Goal: Transaction & Acquisition: Book appointment/travel/reservation

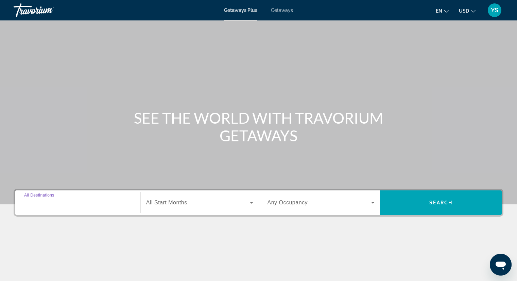
click at [69, 205] on input "Destination All Destinations" at bounding box center [77, 203] width 107 height 8
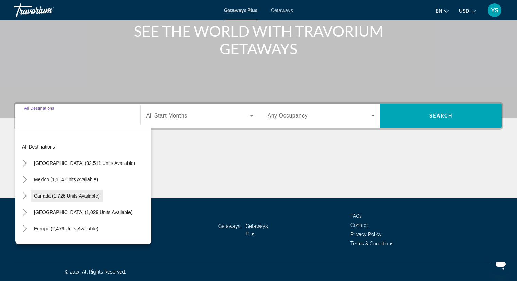
scroll to position [87, 0]
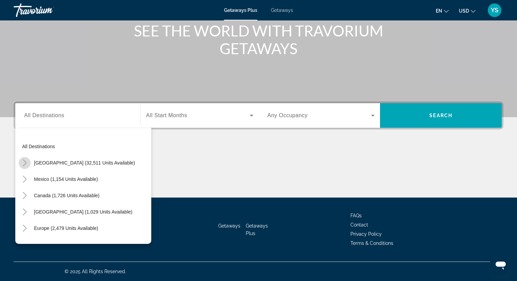
click at [25, 164] on icon "Toggle United States (32,511 units available)" at bounding box center [25, 162] width 4 height 7
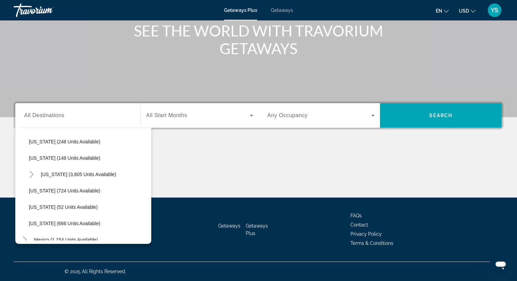
scroll to position [598, 0]
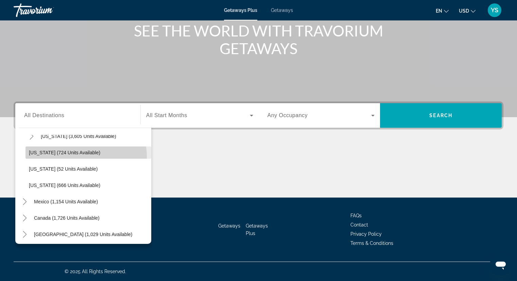
click at [79, 156] on span "Search widget" at bounding box center [89, 152] width 126 height 16
type input "**********"
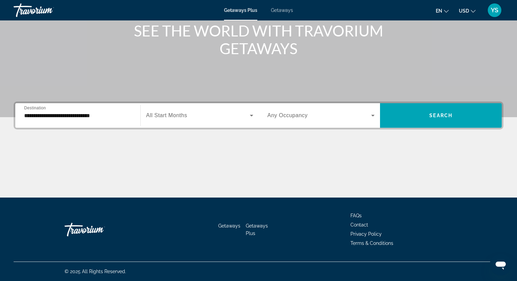
click at [201, 110] on div "Search widget" at bounding box center [199, 115] width 107 height 19
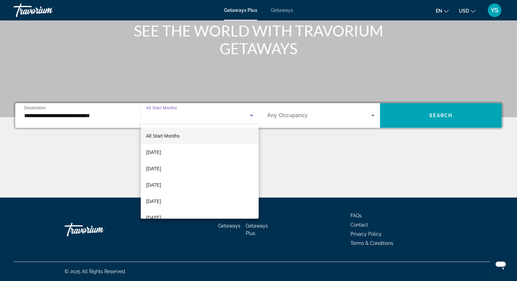
click at [183, 133] on mat-option "All Start Months" at bounding box center [200, 136] width 118 height 16
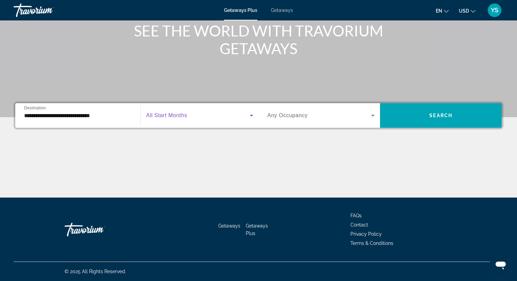
click at [281, 115] on span "Any Occupancy" at bounding box center [288, 115] width 40 height 6
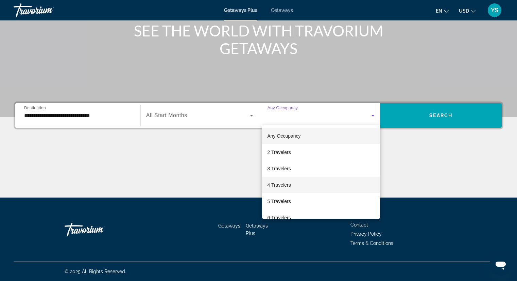
click at [290, 190] on mat-option "4 Travelers" at bounding box center [321, 185] width 118 height 16
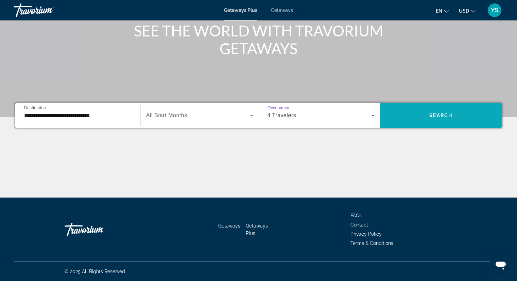
click at [427, 119] on span "Search widget" at bounding box center [441, 115] width 122 height 16
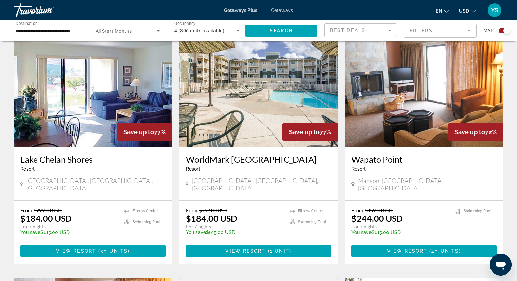
scroll to position [238, 0]
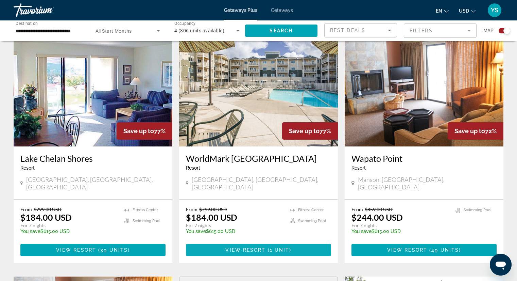
click at [287, 247] on span "1 unit" at bounding box center [280, 249] width 20 height 5
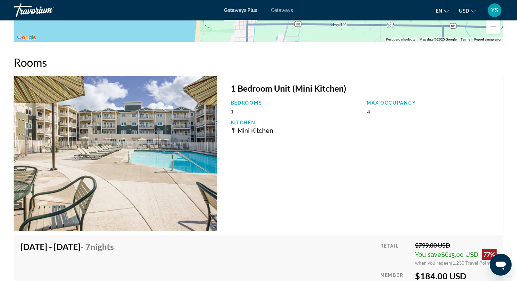
scroll to position [1134, 0]
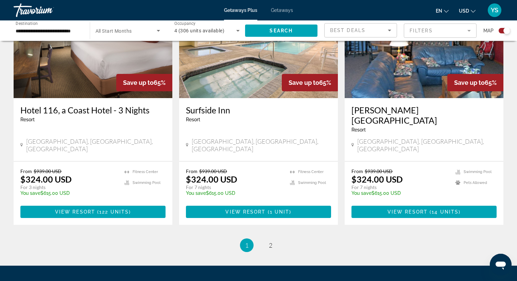
scroll to position [1041, 0]
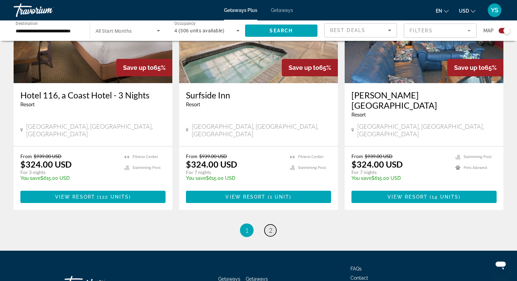
click at [274, 224] on link "page 2" at bounding box center [271, 230] width 12 height 12
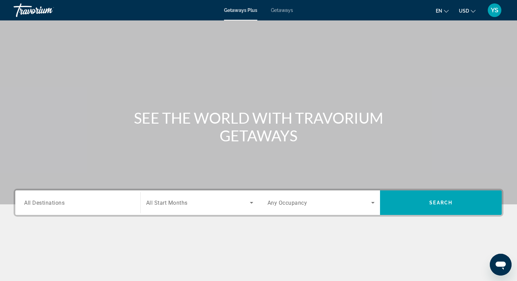
click at [56, 202] on span "All Destinations" at bounding box center [44, 202] width 40 height 6
click at [56, 202] on input "Destination All Destinations" at bounding box center [77, 203] width 107 height 8
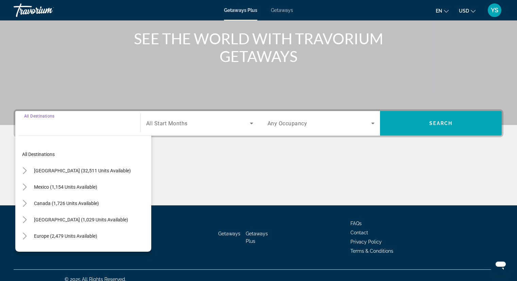
scroll to position [87, 0]
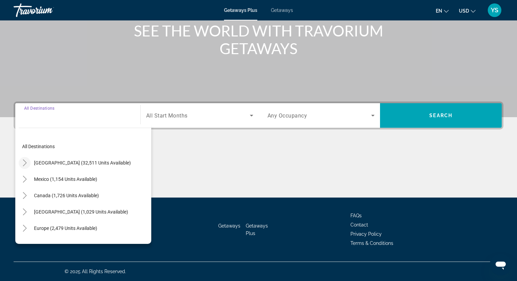
click at [22, 163] on icon "Toggle United States (32,511 units available)" at bounding box center [24, 162] width 7 height 7
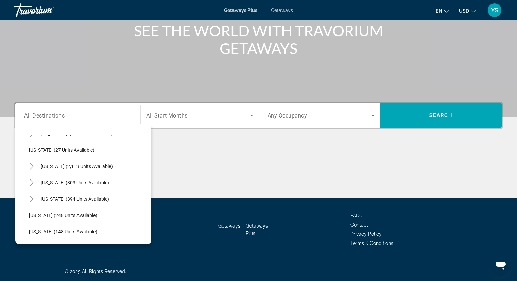
scroll to position [462, 0]
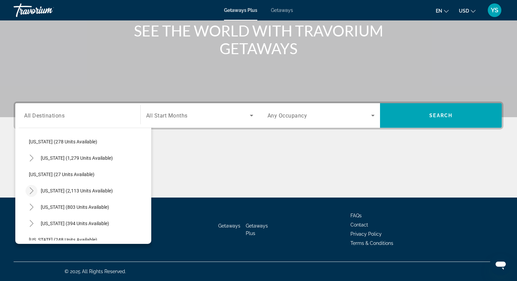
click at [27, 191] on mat-icon "Toggle South Carolina (2,113 units available)" at bounding box center [32, 191] width 12 height 12
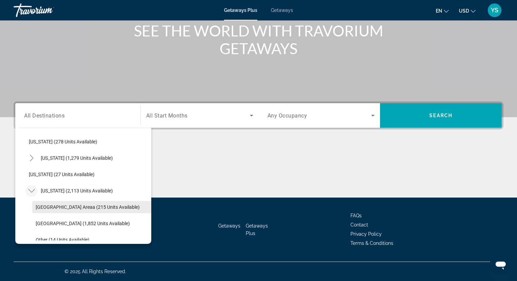
scroll to position [496, 0]
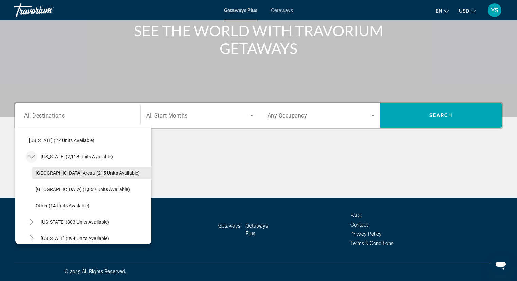
click at [92, 175] on span "Hilton Head Areaa (215 units available)" at bounding box center [88, 172] width 104 height 5
type input "**********"
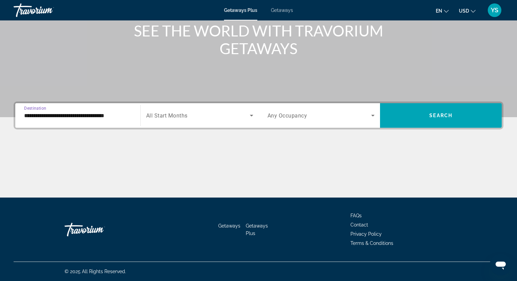
click at [169, 114] on span "All Start Months" at bounding box center [166, 115] width 41 height 6
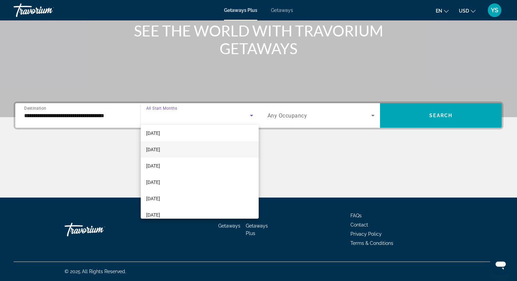
scroll to position [34, 0]
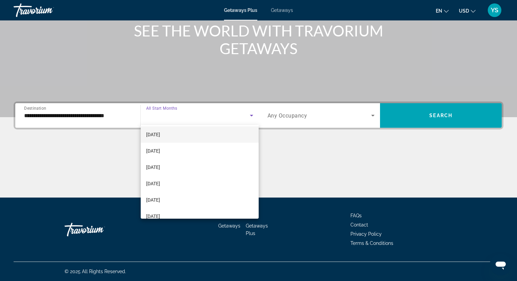
click at [181, 137] on mat-option "[DATE]" at bounding box center [200, 134] width 118 height 16
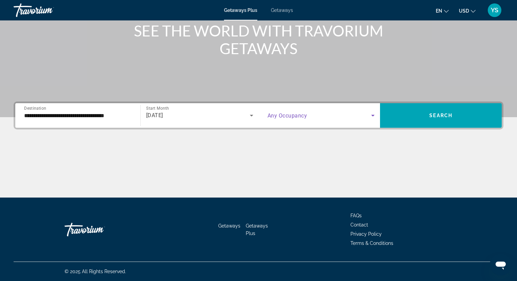
click at [304, 119] on span "Search widget" at bounding box center [320, 115] width 104 height 8
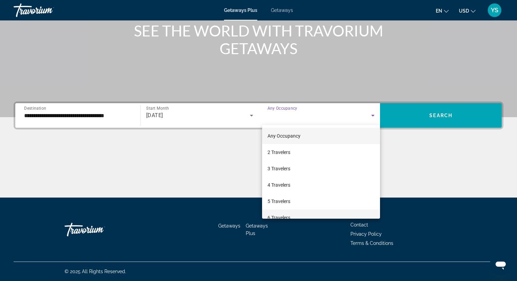
click at [301, 211] on mat-option "6 Travelers" at bounding box center [321, 217] width 118 height 16
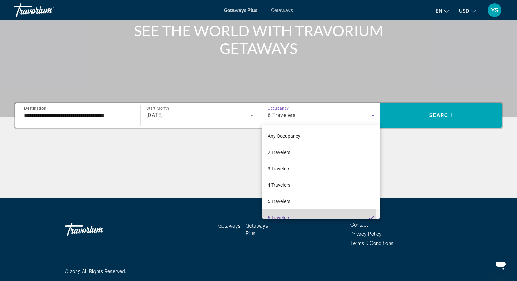
scroll to position [0, 0]
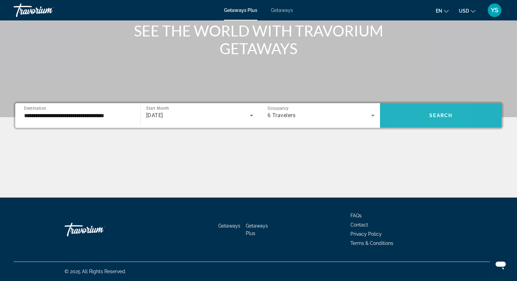
click at [401, 114] on span "Search widget" at bounding box center [441, 115] width 122 height 16
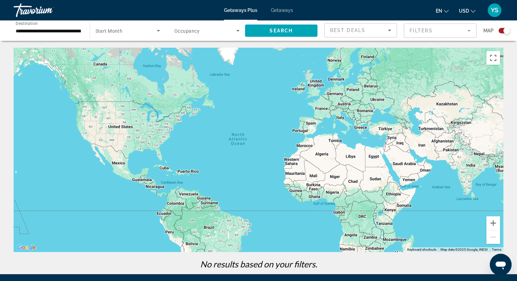
click at [288, 10] on span "Getaways" at bounding box center [282, 9] width 22 height 5
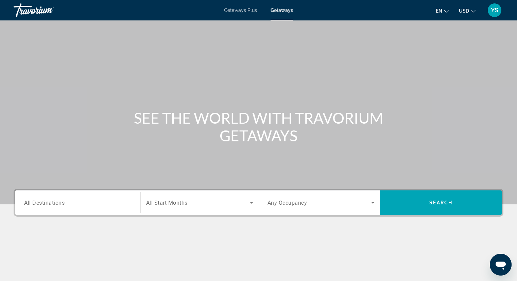
click at [40, 207] on div "Search widget" at bounding box center [77, 202] width 107 height 19
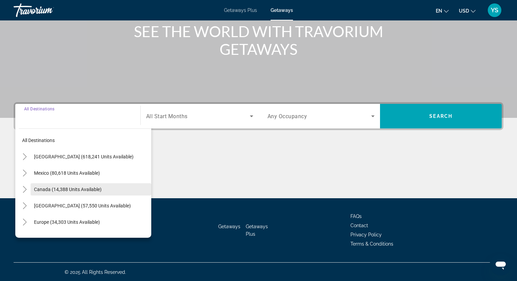
scroll to position [87, 0]
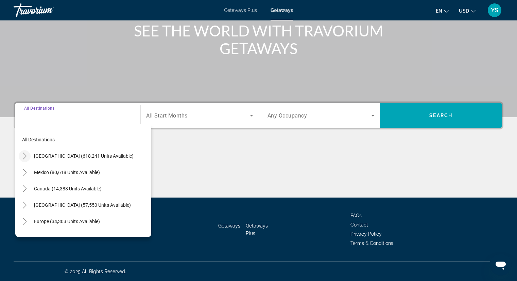
click at [26, 158] on icon "Toggle United States (618,241 units available)" at bounding box center [24, 155] width 7 height 7
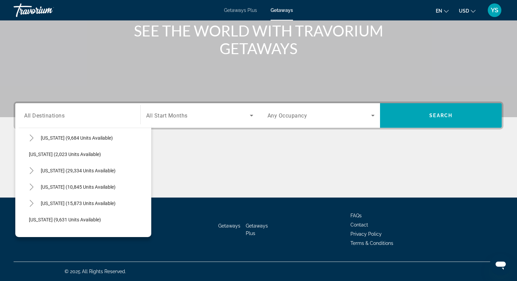
scroll to position [564, 0]
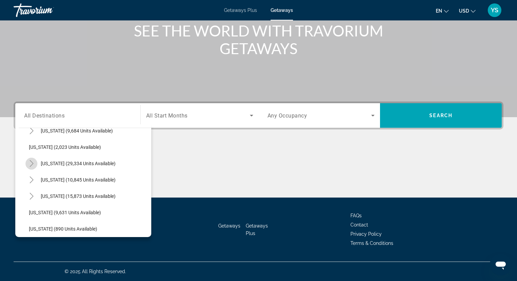
click at [30, 165] on icon "Toggle South Carolina (29,334 units available)" at bounding box center [31, 163] width 7 height 7
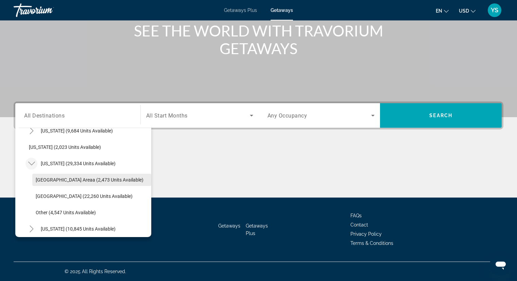
click at [77, 185] on span "Search widget" at bounding box center [91, 179] width 119 height 16
type input "**********"
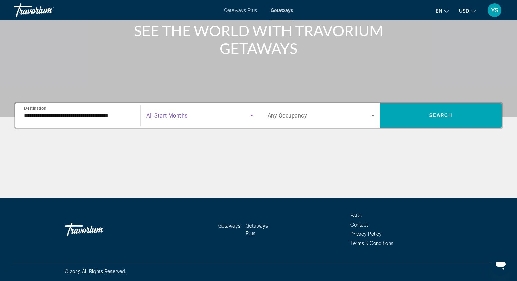
click at [195, 112] on span "Search widget" at bounding box center [198, 115] width 104 height 8
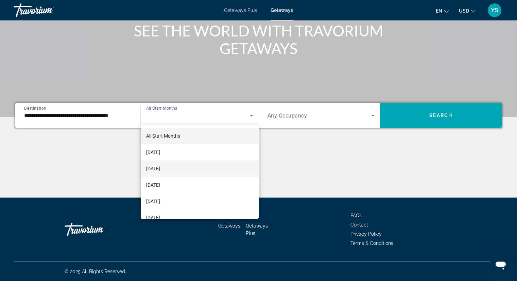
click at [178, 171] on mat-option "[DATE]" at bounding box center [200, 168] width 118 height 16
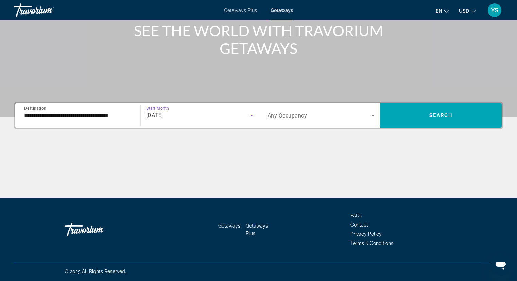
click at [278, 118] on span "Any Occupancy" at bounding box center [288, 115] width 40 height 6
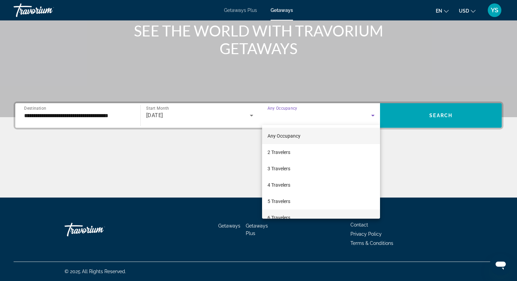
click at [285, 216] on span "6 Travelers" at bounding box center [279, 217] width 23 height 8
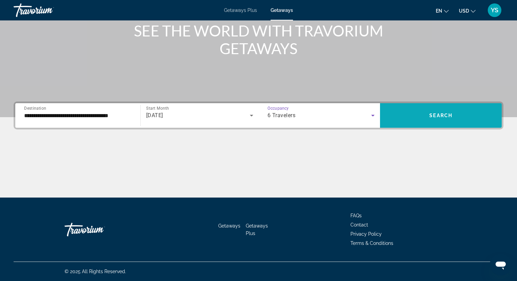
click at [434, 112] on span "Search widget" at bounding box center [441, 115] width 122 height 16
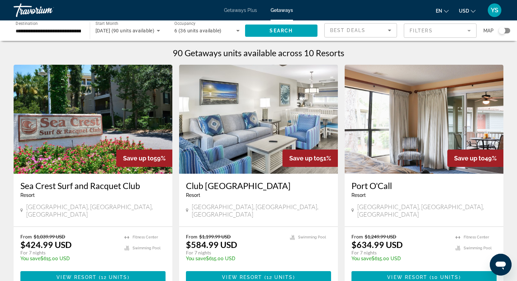
click at [503, 32] on div "Search widget" at bounding box center [502, 30] width 7 height 7
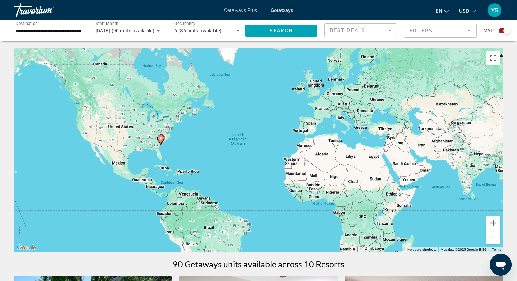
click at [162, 145] on div "To activate drag with keyboard, press Alt + Enter. Once in keyboard drag state,…" at bounding box center [259, 150] width 490 height 204
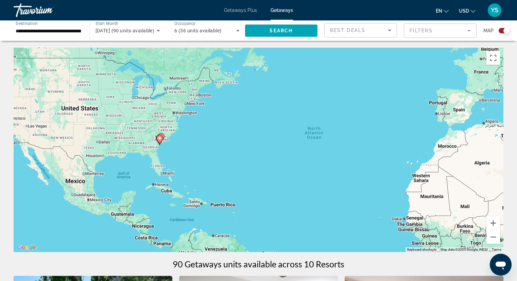
click at [162, 145] on div "To activate drag with keyboard, press Alt + Enter. Once in keyboard drag state,…" at bounding box center [259, 150] width 490 height 204
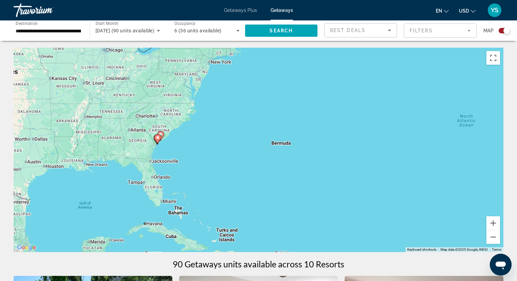
click at [162, 145] on div "To activate drag with keyboard, press Alt + Enter. Once in keyboard drag state,…" at bounding box center [259, 150] width 490 height 204
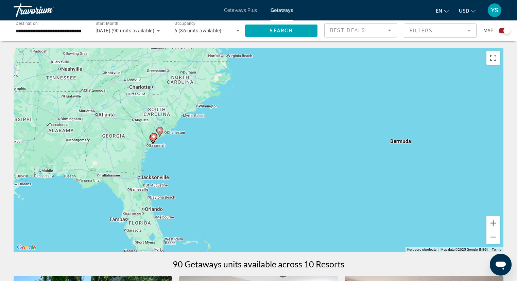
click at [162, 145] on div "To activate drag with keyboard, press Alt + Enter. Once in keyboard drag state,…" at bounding box center [259, 150] width 490 height 204
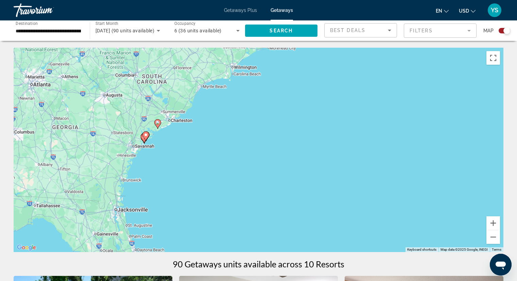
click at [162, 145] on div "To activate drag with keyboard, press Alt + Enter. Once in keyboard drag state,…" at bounding box center [259, 150] width 490 height 204
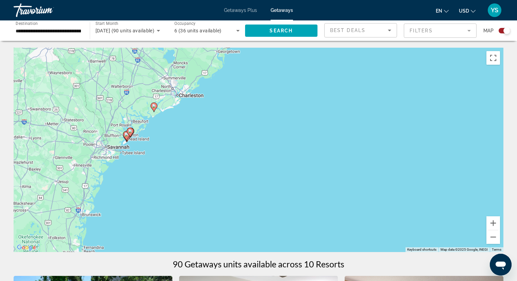
click at [136, 135] on div "To activate drag with keyboard, press Alt + Enter. Once in keyboard drag state,…" at bounding box center [259, 150] width 490 height 204
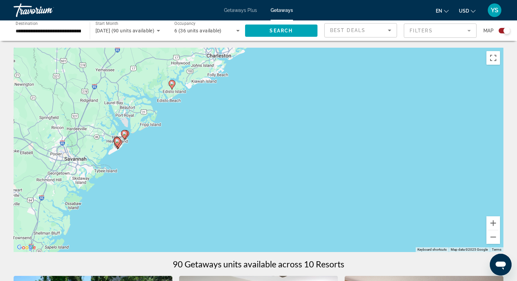
click at [136, 135] on div "To activate drag with keyboard, press Alt + Enter. Once in keyboard drag state,…" at bounding box center [259, 150] width 490 height 204
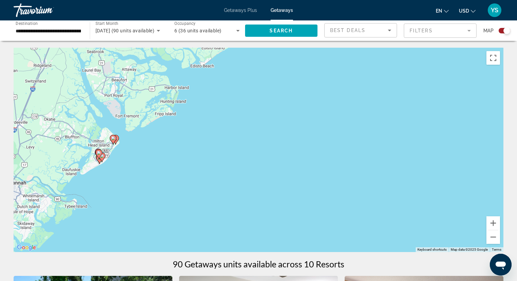
click at [107, 151] on div "To activate drag with keyboard, press Alt + Enter. Once in keyboard drag state,…" at bounding box center [259, 150] width 490 height 204
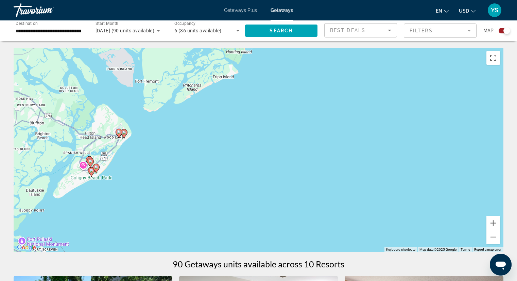
click at [107, 151] on div "To activate drag with keyboard, press Alt + Enter. Once in keyboard drag state,…" at bounding box center [259, 150] width 490 height 204
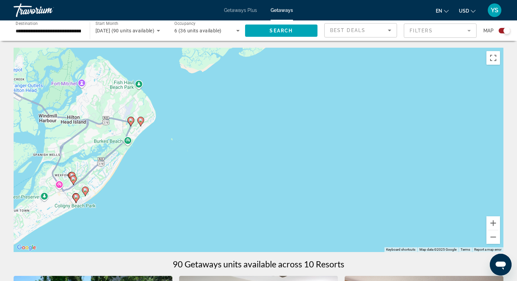
click at [107, 151] on div "To activate drag with keyboard, press Alt + Enter. Once in keyboard drag state,…" at bounding box center [259, 150] width 490 height 204
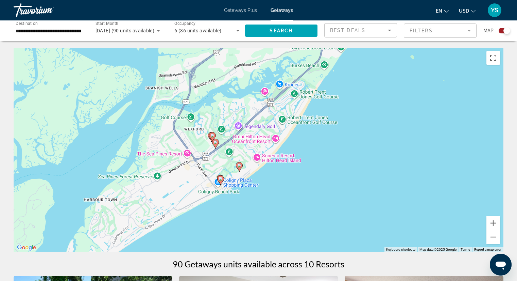
drag, startPoint x: 164, startPoint y: 192, endPoint x: 341, endPoint y: 121, distance: 190.9
click at [341, 121] on div "To activate drag with keyboard, press Alt + Enter. Once in keyboard drag state,…" at bounding box center [259, 150] width 490 height 204
click at [242, 166] on image "Main content" at bounding box center [240, 165] width 4 height 4
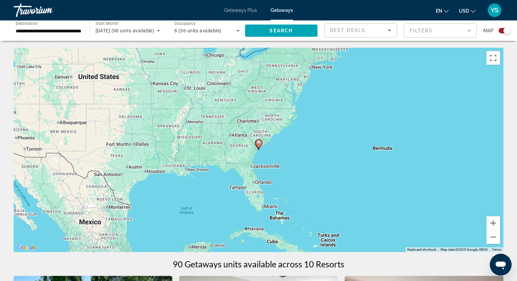
click at [260, 145] on icon "Main content" at bounding box center [259, 143] width 6 height 9
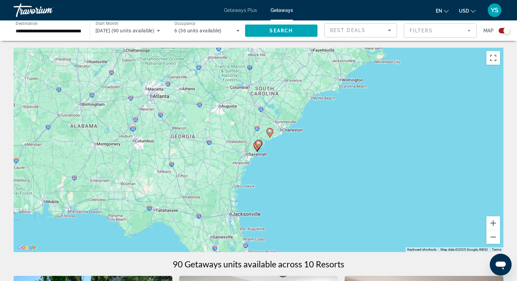
click at [260, 145] on image "Main content" at bounding box center [259, 143] width 4 height 4
type input "**********"
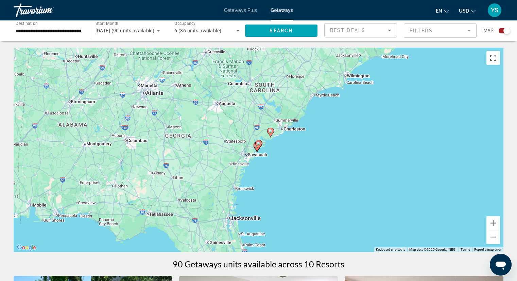
click at [260, 145] on image "Main content" at bounding box center [259, 143] width 4 height 4
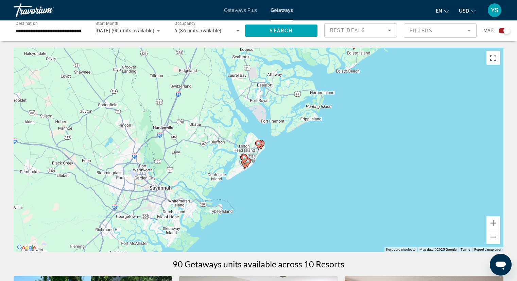
click at [243, 161] on gmp-advanced-marker "Main content" at bounding box center [244, 159] width 7 height 10
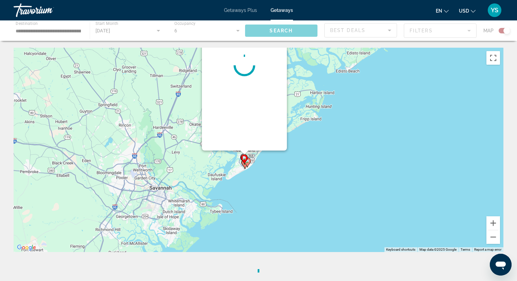
click at [243, 161] on div "To activate drag with keyboard, press Alt + Enter. Once in keyboard drag state,…" at bounding box center [259, 150] width 490 height 204
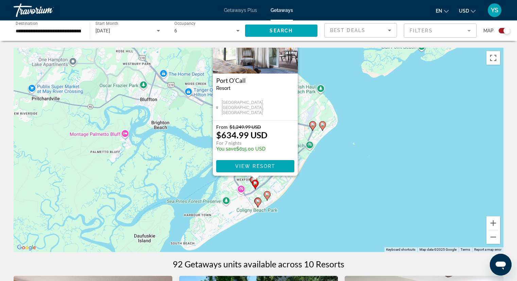
click at [267, 197] on icon "Main content" at bounding box center [267, 195] width 6 height 9
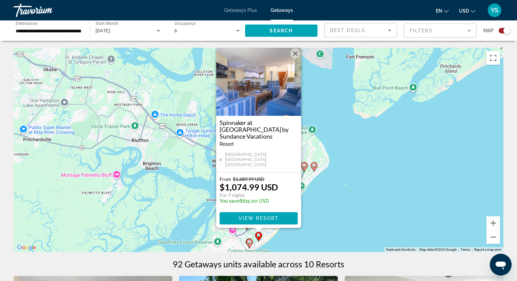
click at [249, 243] on image "Main content" at bounding box center [250, 242] width 4 height 4
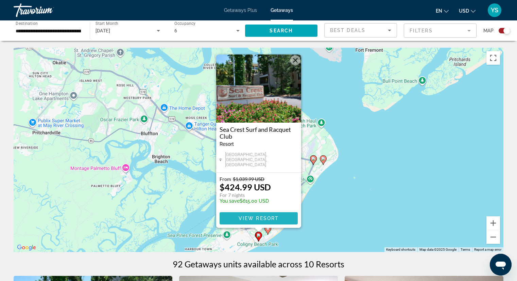
click at [250, 217] on span "View Resort" at bounding box center [258, 217] width 40 height 5
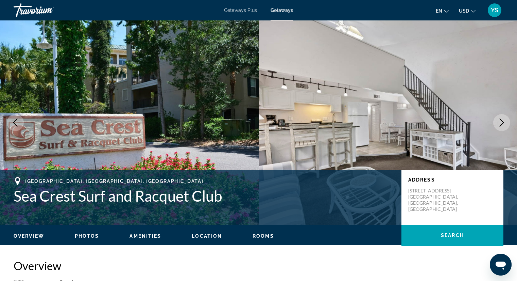
click at [500, 123] on icon "Next image" at bounding box center [502, 122] width 8 height 8
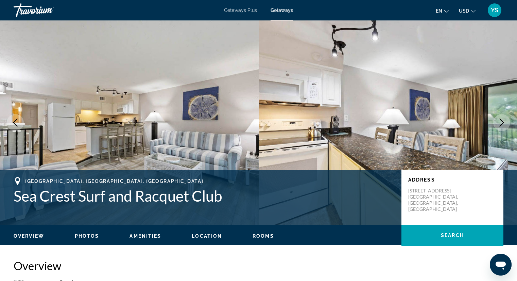
click at [500, 123] on icon "Next image" at bounding box center [502, 122] width 8 height 8
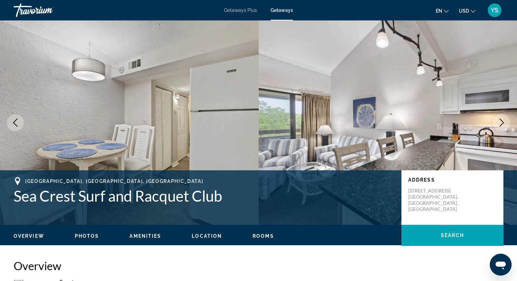
click at [500, 124] on icon "Next image" at bounding box center [502, 122] width 8 height 8
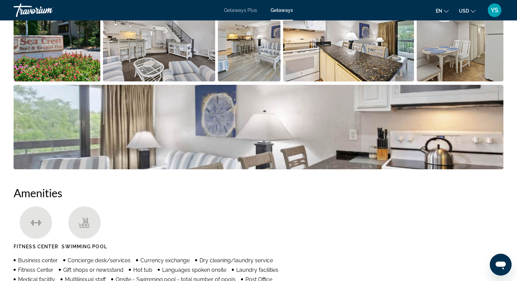
scroll to position [374, 0]
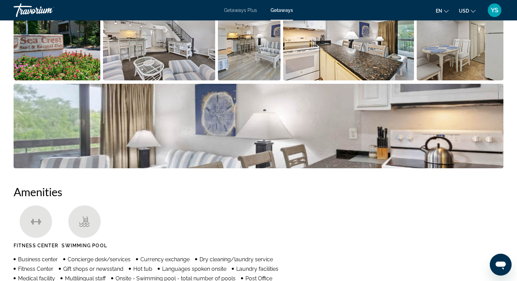
click at [65, 34] on img "Open full-screen image slider" at bounding box center [57, 38] width 87 height 84
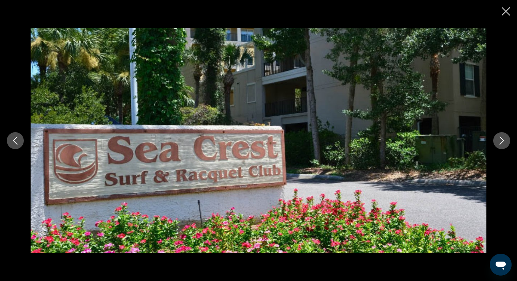
click at [505, 144] on icon "Next image" at bounding box center [502, 140] width 8 height 8
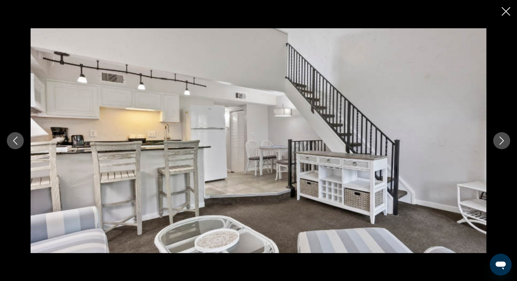
click at [505, 144] on icon "Next image" at bounding box center [502, 140] width 8 height 8
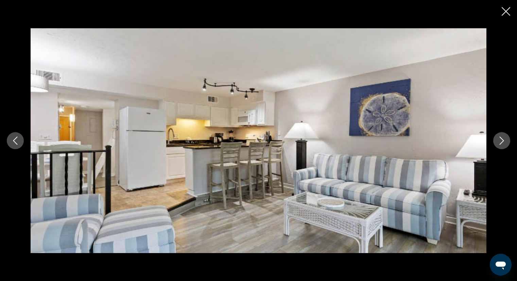
click at [505, 144] on icon "Next image" at bounding box center [502, 140] width 8 height 8
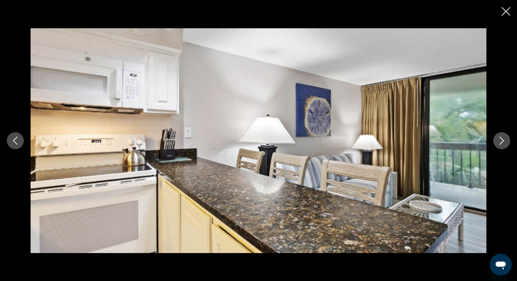
click at [505, 144] on icon "Next image" at bounding box center [502, 140] width 8 height 8
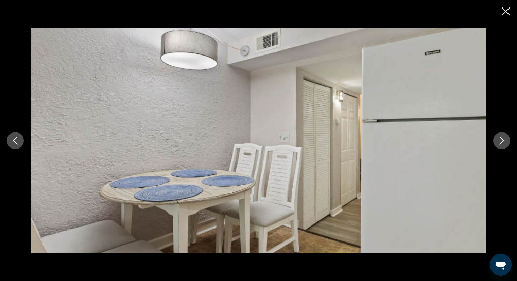
click at [505, 144] on icon "Next image" at bounding box center [502, 140] width 8 height 8
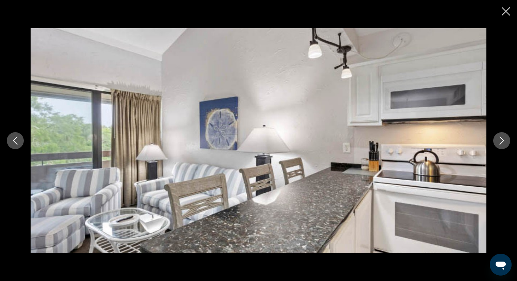
click at [505, 144] on icon "Next image" at bounding box center [502, 140] width 8 height 8
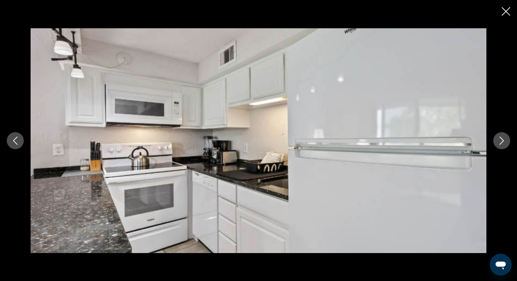
click at [505, 144] on icon "Next image" at bounding box center [502, 140] width 8 height 8
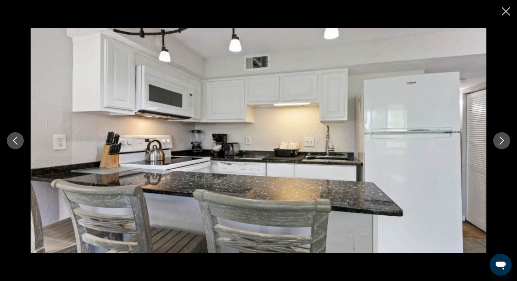
click at [505, 144] on icon "Next image" at bounding box center [502, 140] width 8 height 8
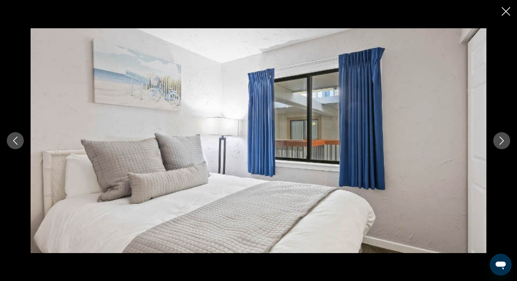
click at [505, 144] on icon "Next image" at bounding box center [502, 140] width 8 height 8
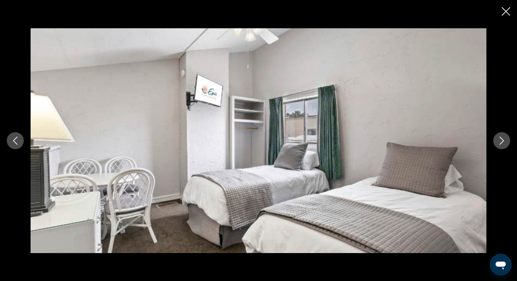
click at [505, 144] on icon "Next image" at bounding box center [502, 140] width 8 height 8
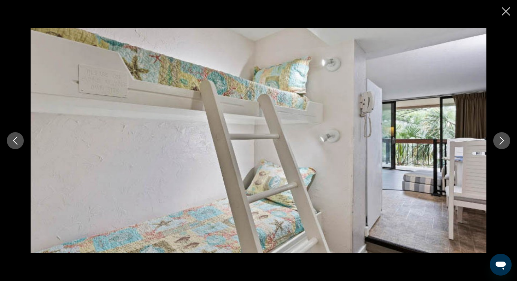
click at [505, 144] on icon "Next image" at bounding box center [502, 140] width 8 height 8
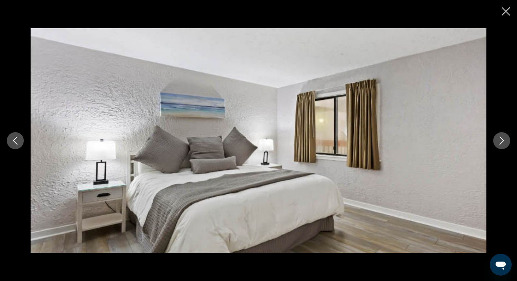
click at [505, 144] on icon "Next image" at bounding box center [502, 140] width 8 height 8
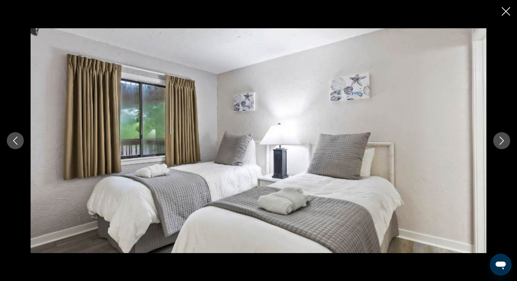
click at [505, 144] on icon "Next image" at bounding box center [502, 140] width 8 height 8
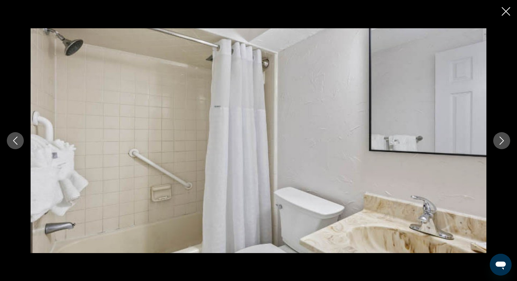
click at [505, 144] on icon "Next image" at bounding box center [502, 140] width 8 height 8
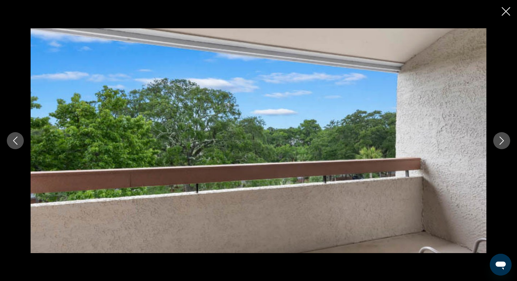
click at [505, 11] on icon "Close slideshow" at bounding box center [506, 11] width 9 height 9
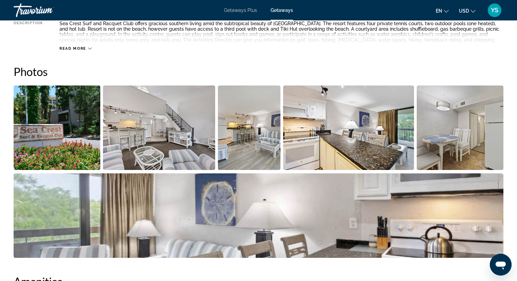
scroll to position [81, 0]
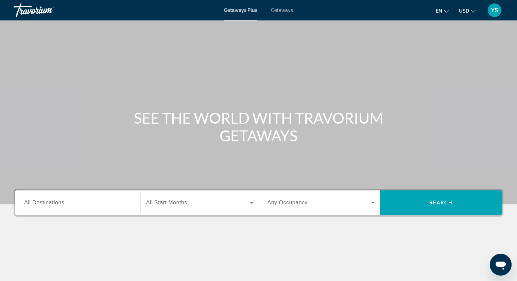
click at [280, 9] on span "Getaways" at bounding box center [282, 9] width 22 height 5
click at [44, 202] on span "All Destinations" at bounding box center [44, 202] width 40 height 6
click at [44, 202] on input "Destination All Destinations" at bounding box center [77, 203] width 107 height 8
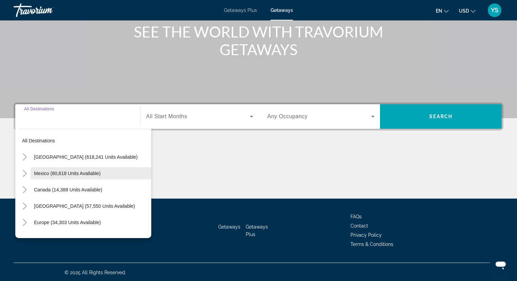
scroll to position [87, 0]
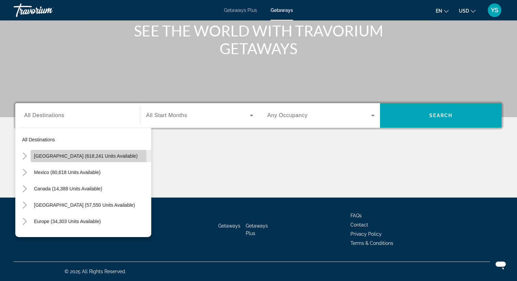
click at [37, 157] on span "[GEOGRAPHIC_DATA] (618,241 units available)" at bounding box center [86, 155] width 104 height 5
type input "**********"
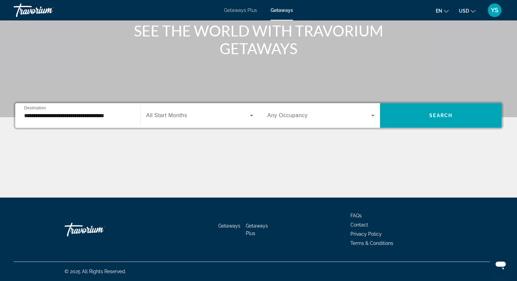
click at [172, 114] on span "All Start Months" at bounding box center [166, 115] width 41 height 6
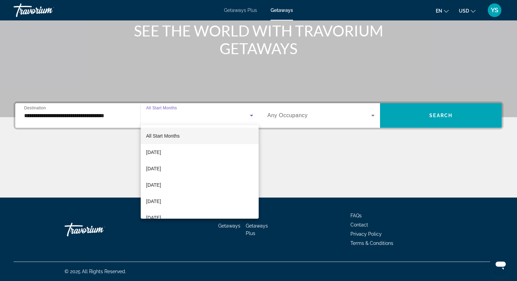
click at [172, 113] on div at bounding box center [258, 140] width 517 height 281
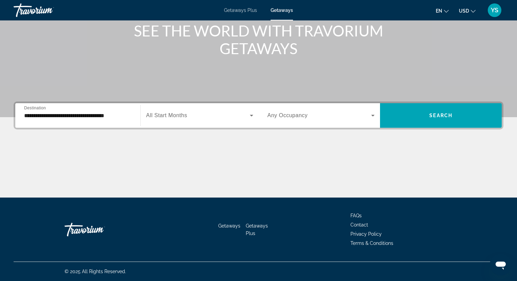
click at [303, 112] on span "Any Occupancy" at bounding box center [288, 115] width 40 height 6
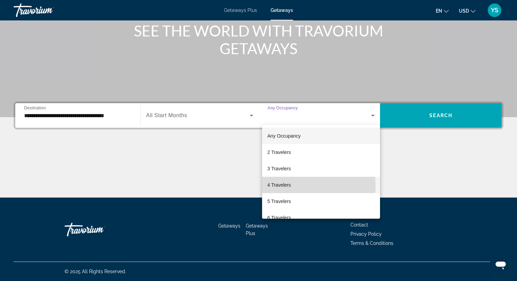
click at [307, 185] on mat-option "4 Travelers" at bounding box center [321, 185] width 118 height 16
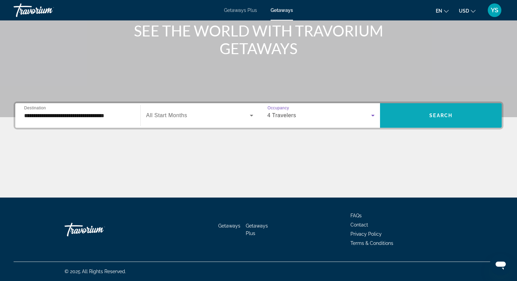
click at [393, 120] on span "Search widget" at bounding box center [441, 115] width 122 height 16
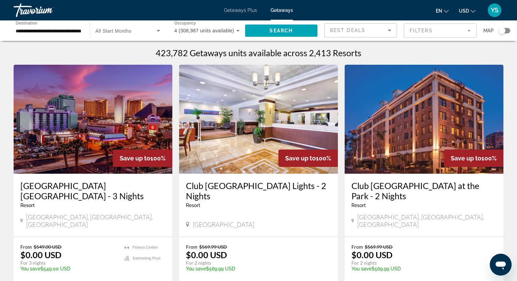
click at [501, 29] on div "Search widget" at bounding box center [502, 30] width 7 height 7
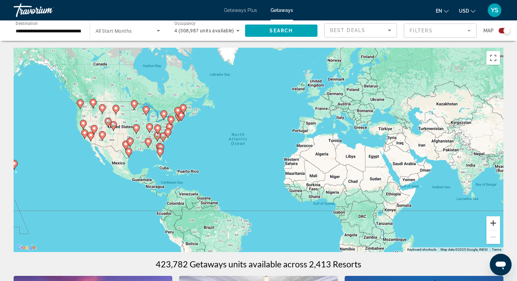
click at [492, 221] on button "Zoom in" at bounding box center [494, 223] width 14 height 14
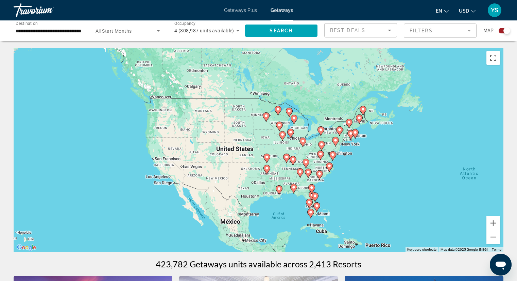
drag, startPoint x: 64, startPoint y: 111, endPoint x: 319, endPoint y: 156, distance: 258.9
click at [319, 156] on div "To activate drag with keyboard, press Alt + Enter. Once in keyboard drag state,…" at bounding box center [259, 150] width 490 height 204
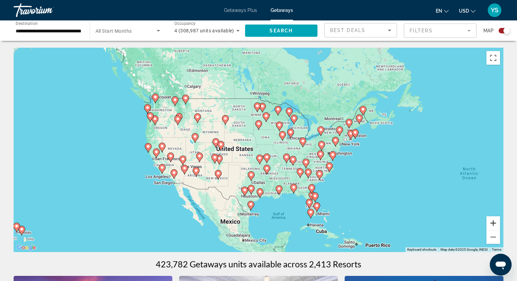
click at [492, 221] on button "Zoom in" at bounding box center [494, 223] width 14 height 14
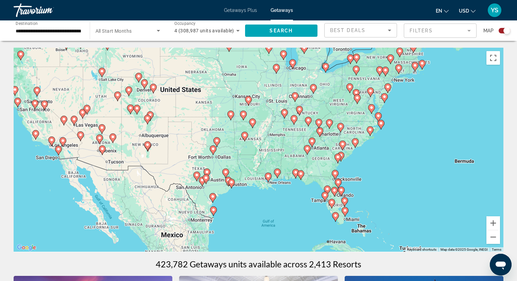
drag, startPoint x: 423, startPoint y: 218, endPoint x: 393, endPoint y: 157, distance: 68.2
click at [393, 157] on div "To activate drag with keyboard, press Alt + Enter. Once in keyboard drag state,…" at bounding box center [259, 150] width 490 height 204
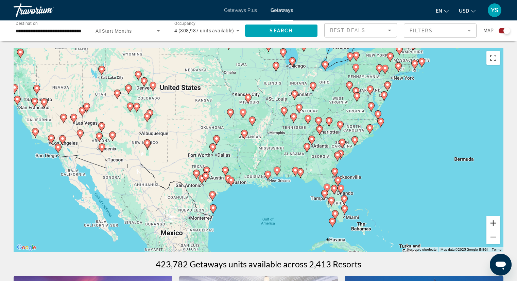
click at [496, 223] on button "Zoom in" at bounding box center [494, 223] width 14 height 14
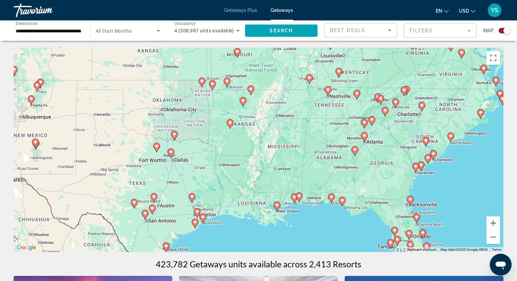
click at [342, 197] on icon "Main content" at bounding box center [342, 201] width 6 height 9
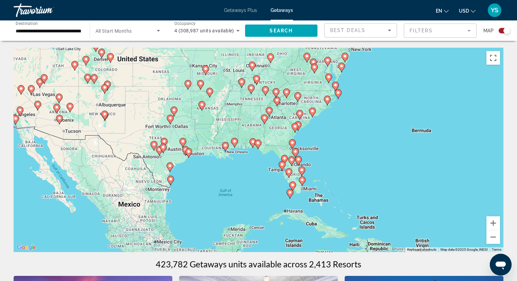
click at [251, 140] on icon "Main content" at bounding box center [253, 142] width 6 height 9
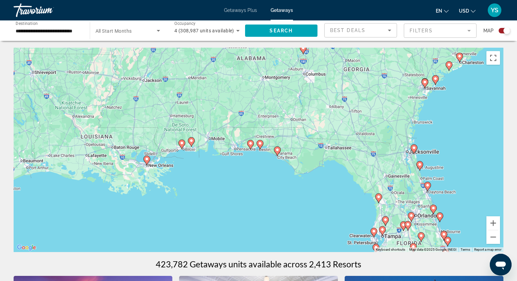
click at [193, 142] on image "Main content" at bounding box center [191, 140] width 4 height 4
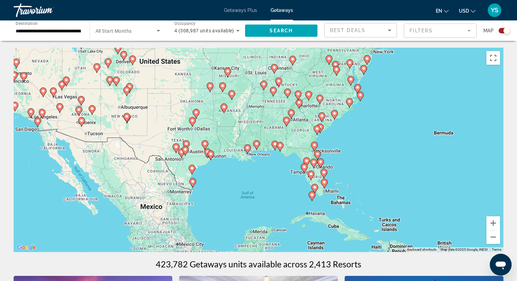
click at [255, 144] on image "Main content" at bounding box center [257, 144] width 4 height 4
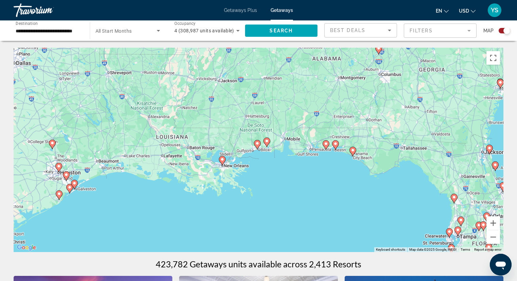
click at [255, 144] on icon "Main content" at bounding box center [257, 144] width 6 height 9
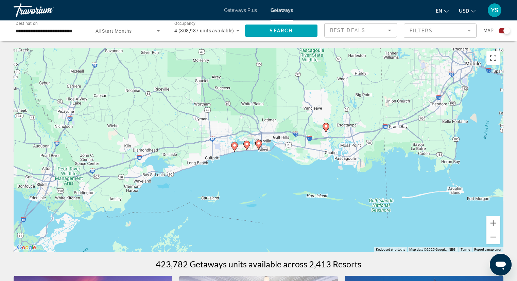
click at [259, 142] on image "Main content" at bounding box center [259, 143] width 4 height 4
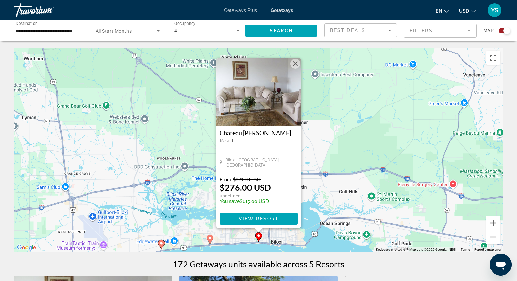
click at [298, 63] on button "Close" at bounding box center [295, 64] width 10 height 10
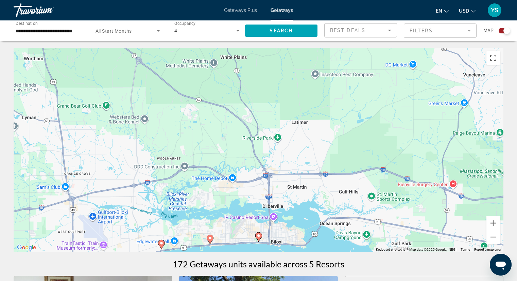
click at [210, 237] on image "Main content" at bounding box center [210, 238] width 4 height 4
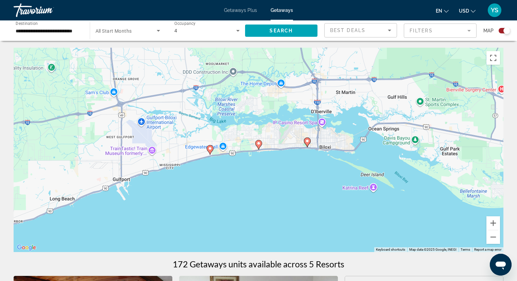
click at [259, 141] on icon "Main content" at bounding box center [258, 144] width 6 height 9
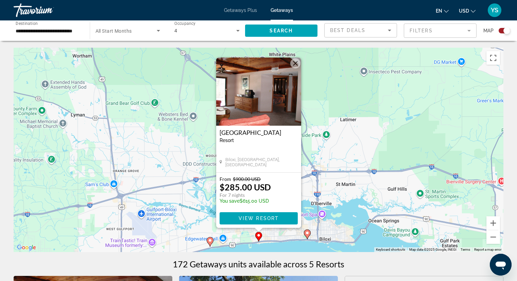
click at [283, 163] on div "Biloxi, [GEOGRAPHIC_DATA], [GEOGRAPHIC_DATA]" at bounding box center [259, 162] width 78 height 10
click at [306, 232] on image "Main content" at bounding box center [307, 233] width 4 height 4
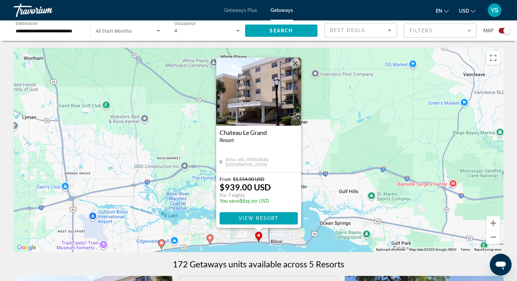
click at [160, 243] on image "Main content" at bounding box center [162, 242] width 4 height 4
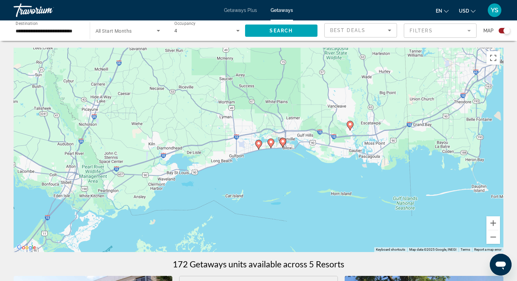
click at [259, 144] on image "Main content" at bounding box center [259, 143] width 4 height 4
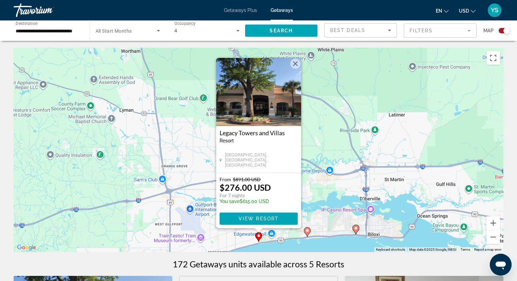
click at [297, 62] on button "Close" at bounding box center [295, 64] width 10 height 10
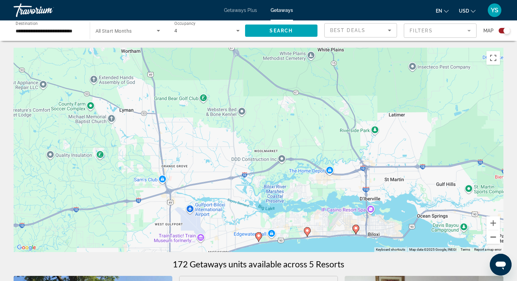
click at [493, 238] on button "Zoom out" at bounding box center [494, 237] width 14 height 14
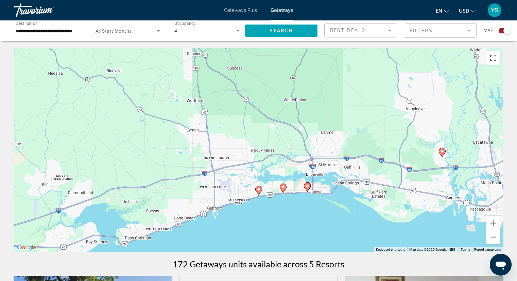
click at [493, 238] on button "Zoom out" at bounding box center [494, 237] width 14 height 14
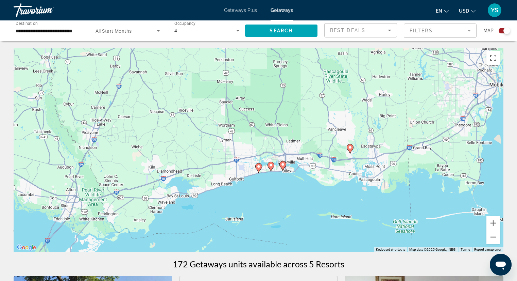
click at [495, 237] on button "Zoom out" at bounding box center [494, 237] width 14 height 14
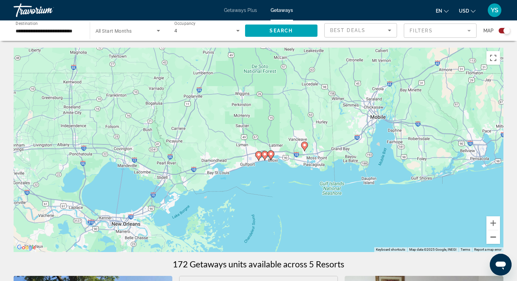
click at [495, 237] on button "Zoom out" at bounding box center [494, 237] width 14 height 14
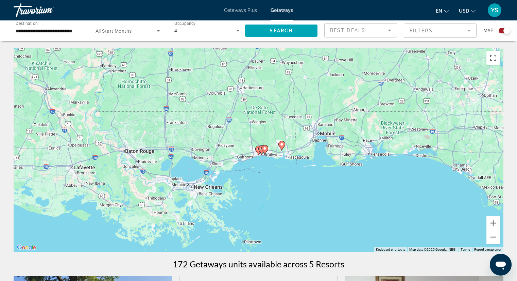
click at [495, 237] on button "Zoom out" at bounding box center [494, 237] width 14 height 14
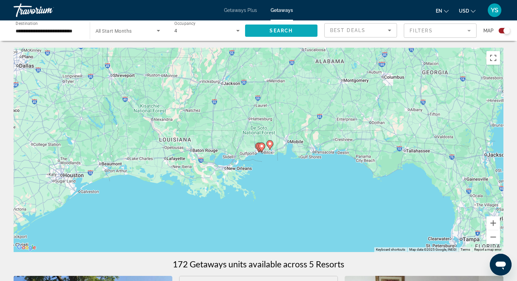
click at [286, 32] on span "Search" at bounding box center [281, 30] width 23 height 5
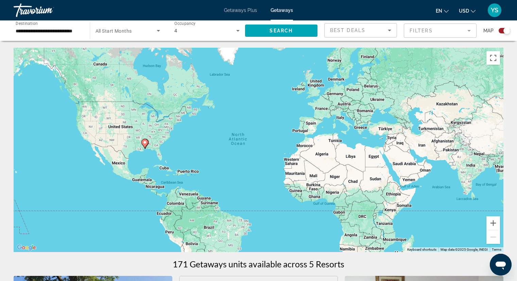
click at [32, 31] on input "**********" at bounding box center [48, 31] width 65 height 8
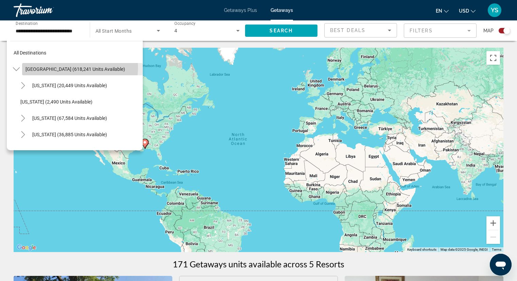
click at [64, 67] on span "[GEOGRAPHIC_DATA] (618,241 units available)" at bounding box center [76, 68] width 100 height 5
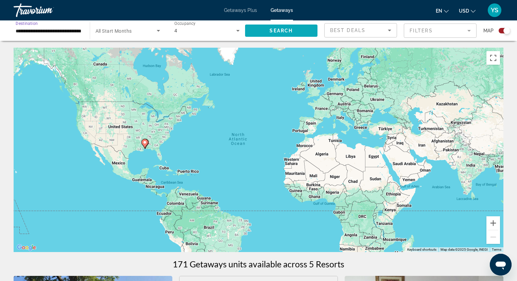
click at [302, 33] on span "Search widget" at bounding box center [281, 30] width 73 height 16
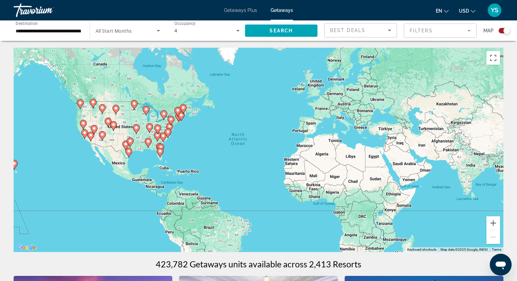
click at [153, 141] on div "To activate drag with keyboard, press Alt + Enter. Once in keyboard drag state,…" at bounding box center [259, 150] width 490 height 204
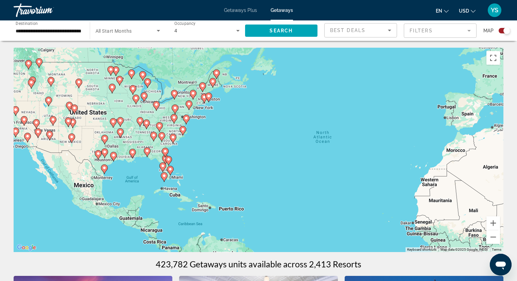
click at [150, 159] on div "To activate drag with keyboard, press Alt + Enter. Once in keyboard drag state,…" at bounding box center [259, 150] width 490 height 204
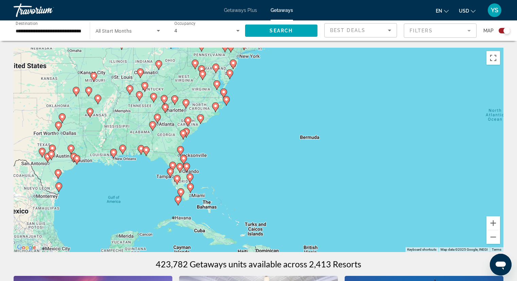
click at [143, 149] on icon "Main content" at bounding box center [146, 151] width 6 height 9
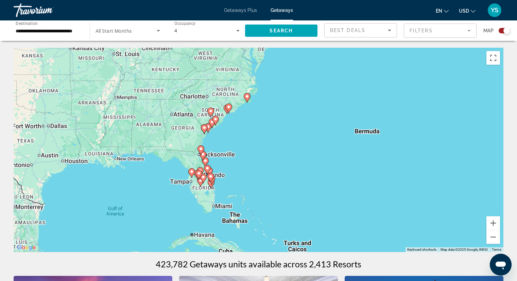
click at [143, 149] on div "To activate drag with keyboard, press Alt + Enter. Once in keyboard drag state,…" at bounding box center [259, 150] width 490 height 204
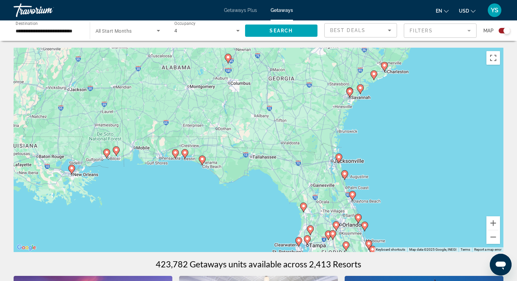
click at [183, 152] on image "Main content" at bounding box center [185, 152] width 4 height 4
type input "**********"
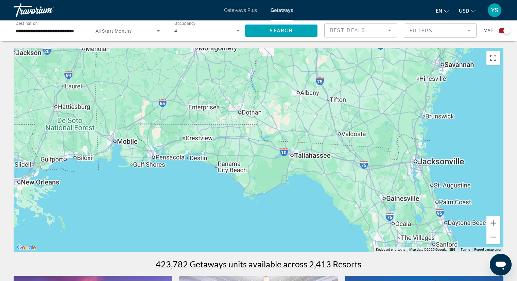
click at [183, 152] on div "To navigate, press the arrow keys." at bounding box center [259, 150] width 490 height 204
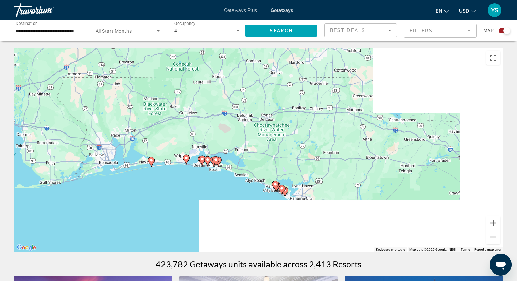
click at [215, 157] on image "Main content" at bounding box center [216, 159] width 4 height 4
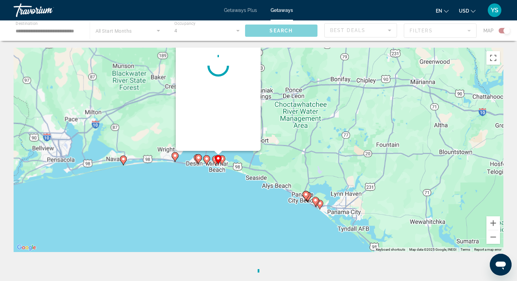
click at [215, 157] on div "To navigate, press the arrow keys. To activate drag with keyboard, press Alt + …" at bounding box center [259, 150] width 490 height 204
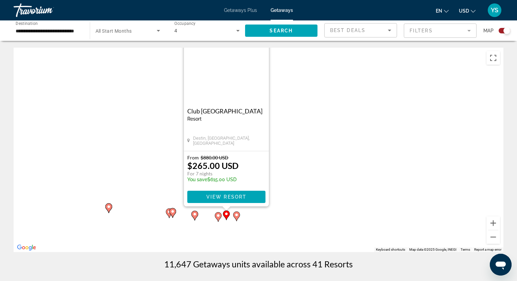
drag, startPoint x: 359, startPoint y: 157, endPoint x: 359, endPoint y: 197, distance: 39.8
click at [359, 197] on div "To activate drag with keyboard, press Alt + Enter. Once in keyboard drag state,…" at bounding box center [259, 150] width 490 height 204
click at [212, 232] on div "To activate drag with keyboard, press Alt + Enter. Once in keyboard drag state,…" at bounding box center [259, 150] width 490 height 204
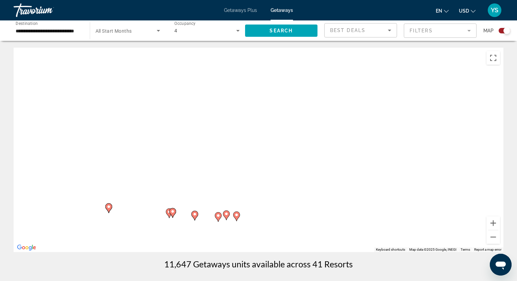
click at [212, 232] on div "To activate drag with keyboard, press Alt + Enter. Once in keyboard drag state,…" at bounding box center [259, 150] width 490 height 204
click at [179, 201] on icon "Main content" at bounding box center [178, 204] width 6 height 9
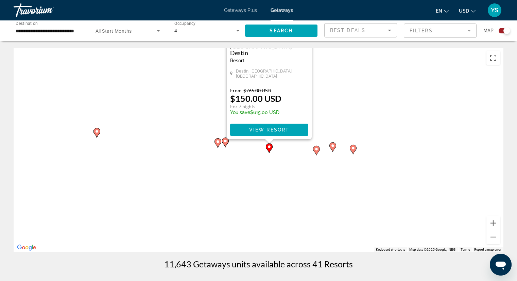
drag, startPoint x: 362, startPoint y: 223, endPoint x: 372, endPoint y: 134, distance: 90.1
click at [372, 134] on div "To activate drag with keyboard, press Alt + Enter. Once in keyboard drag state,…" at bounding box center [259, 150] width 490 height 204
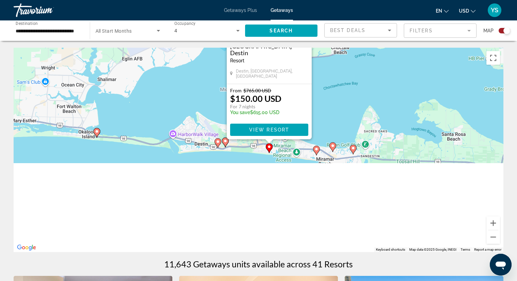
click at [316, 152] on icon "Main content" at bounding box center [316, 150] width 6 height 9
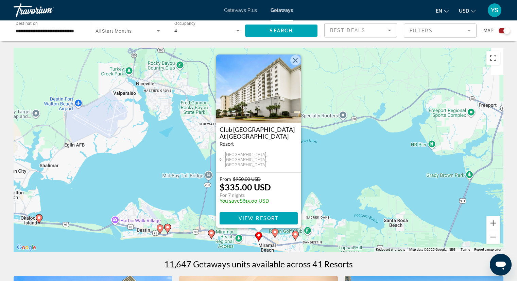
click at [295, 60] on button "Close" at bounding box center [295, 60] width 10 height 10
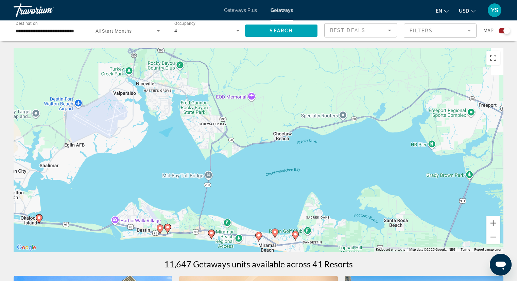
click at [295, 234] on image "Main content" at bounding box center [296, 234] width 4 height 4
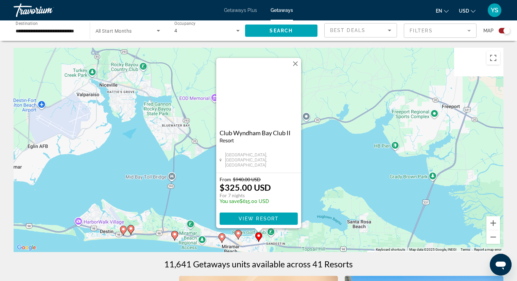
click at [295, 62] on button "Close" at bounding box center [295, 64] width 10 height 10
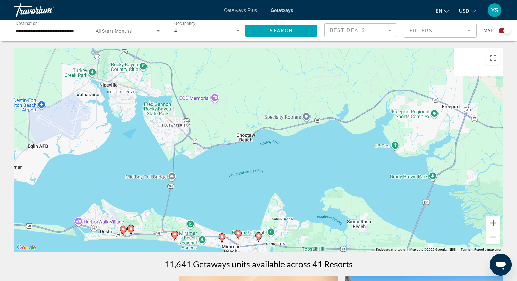
click at [237, 234] on image "Main content" at bounding box center [238, 233] width 4 height 4
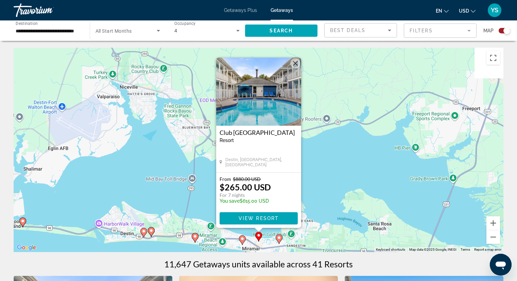
click at [152, 231] on image "Main content" at bounding box center [151, 230] width 4 height 4
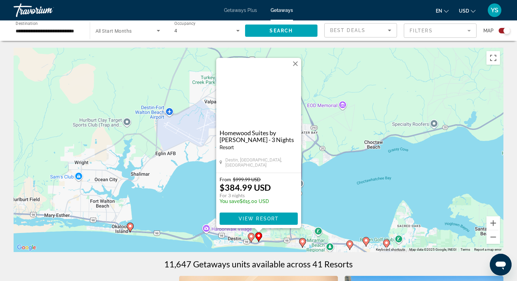
click at [252, 239] on icon "Main content" at bounding box center [251, 237] width 6 height 9
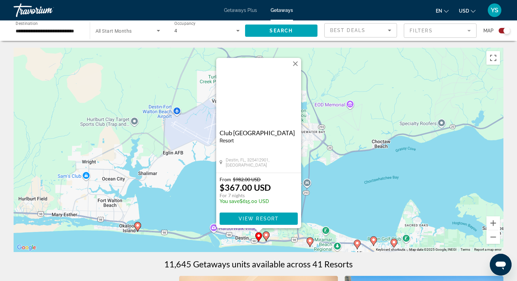
click at [310, 240] on image "Main content" at bounding box center [310, 240] width 4 height 4
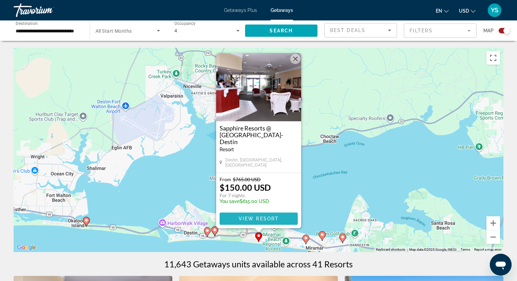
click at [253, 218] on span "View Resort" at bounding box center [258, 218] width 40 height 5
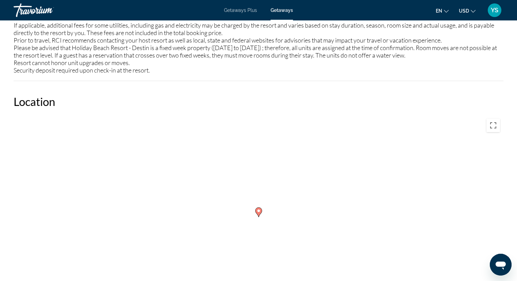
scroll to position [952, 0]
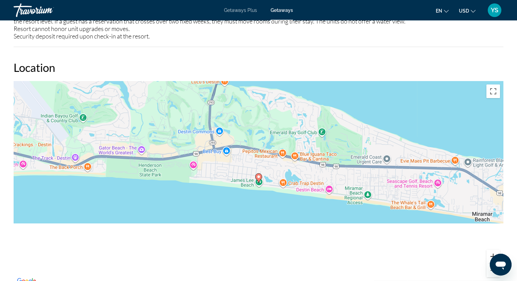
click at [491, 254] on button "Zoom in" at bounding box center [494, 256] width 14 height 14
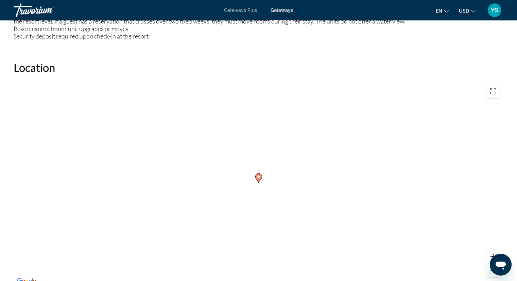
click at [491, 254] on button "Zoom in" at bounding box center [494, 256] width 14 height 14
drag, startPoint x: 363, startPoint y: 162, endPoint x: 395, endPoint y: 153, distance: 33.2
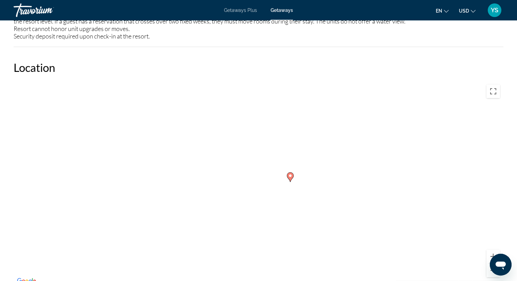
click at [395, 153] on div "To activate drag with keyboard, press Alt + Enter. Once in keyboard drag state,…" at bounding box center [259, 183] width 490 height 204
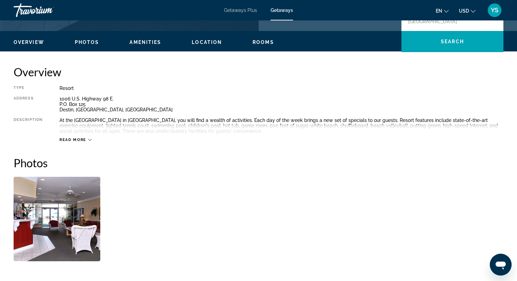
scroll to position [174, 0]
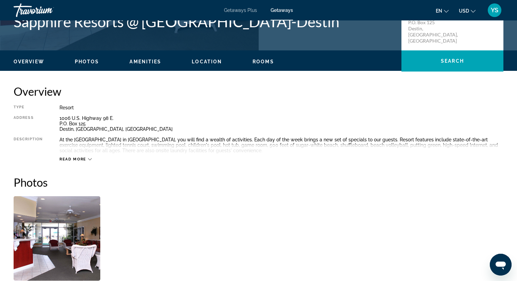
click at [73, 255] on img "Open full-screen image slider" at bounding box center [57, 238] width 87 height 84
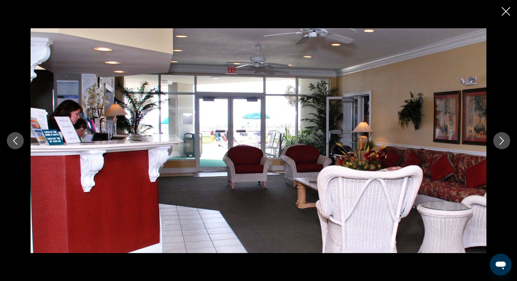
click at [499, 139] on icon "Next image" at bounding box center [502, 140] width 8 height 8
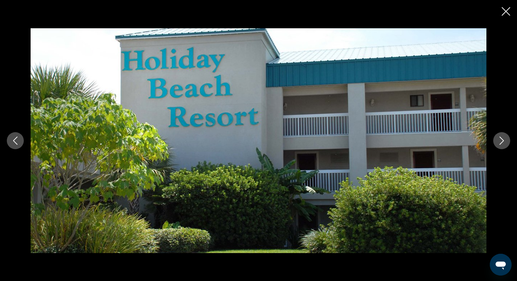
click at [499, 139] on icon "Next image" at bounding box center [502, 140] width 8 height 8
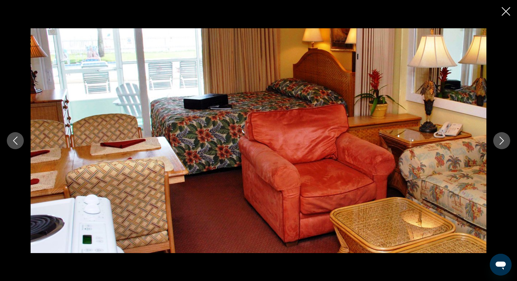
click at [499, 139] on icon "Next image" at bounding box center [502, 140] width 8 height 8
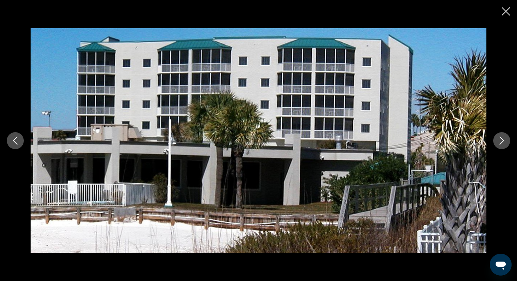
click at [499, 139] on icon "Next image" at bounding box center [502, 140] width 8 height 8
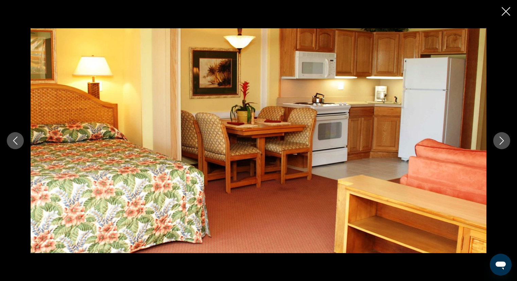
click at [499, 139] on icon "Next image" at bounding box center [502, 140] width 8 height 8
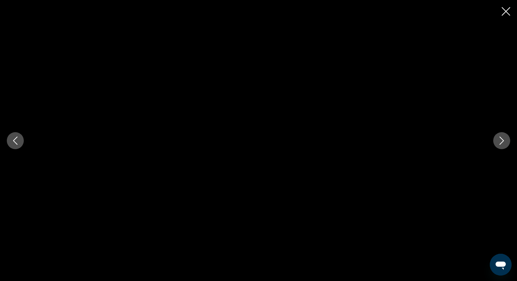
click at [499, 139] on icon "Next image" at bounding box center [502, 140] width 8 height 8
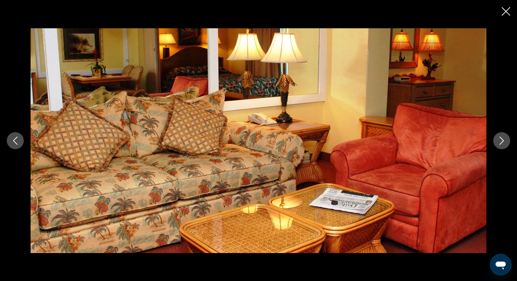
click at [499, 139] on icon "Next image" at bounding box center [502, 140] width 8 height 8
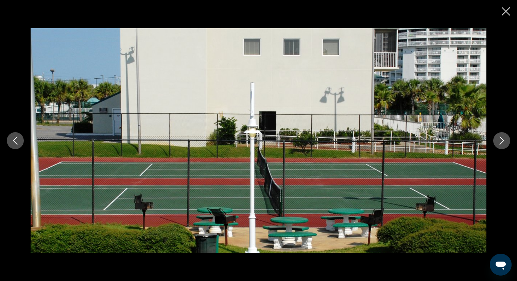
click at [499, 139] on icon "Next image" at bounding box center [502, 140] width 8 height 8
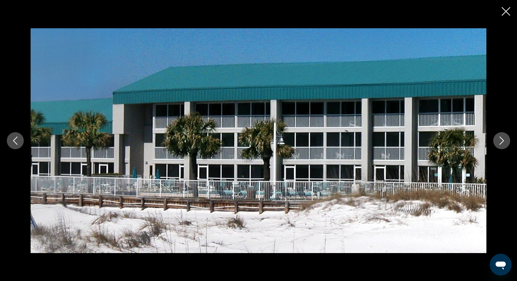
click at [499, 139] on icon "Next image" at bounding box center [502, 140] width 8 height 8
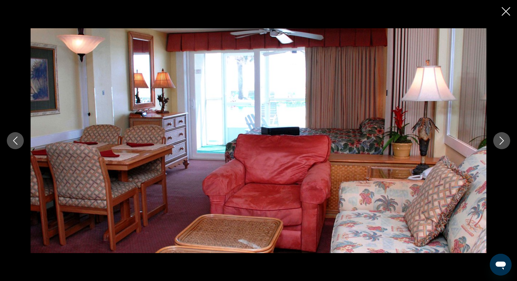
click at [499, 139] on icon "Next image" at bounding box center [502, 140] width 8 height 8
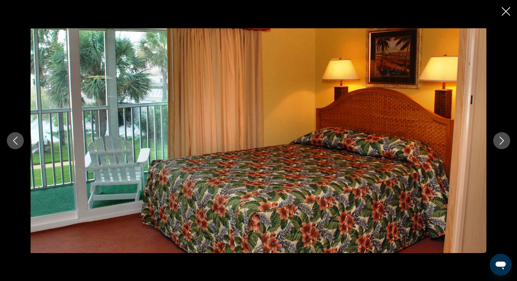
click at [499, 139] on icon "Next image" at bounding box center [502, 140] width 8 height 8
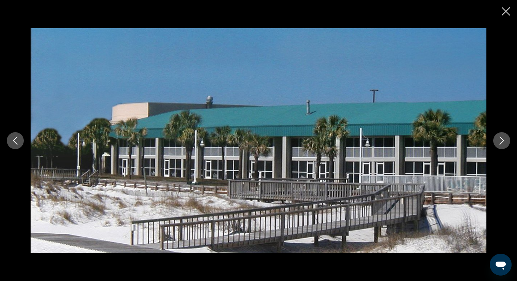
click at [499, 138] on icon "Next image" at bounding box center [502, 140] width 8 height 8
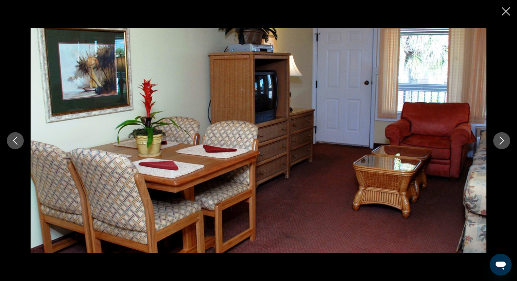
click at [16, 141] on icon "Previous image" at bounding box center [15, 140] width 8 height 8
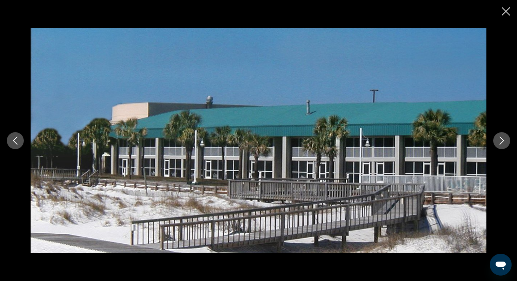
click at [503, 142] on icon "Next image" at bounding box center [502, 140] width 8 height 8
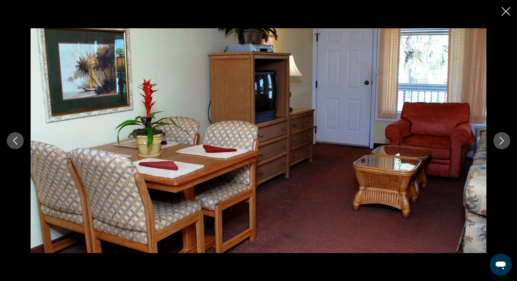
click at [503, 142] on icon "Next image" at bounding box center [502, 140] width 8 height 8
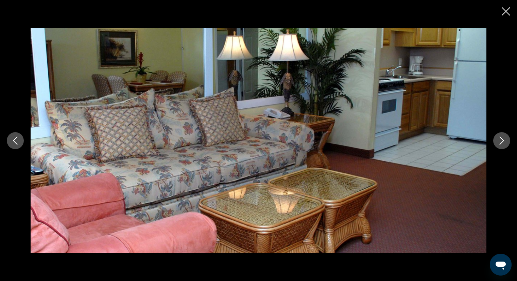
click at [503, 142] on icon "Next image" at bounding box center [502, 140] width 8 height 8
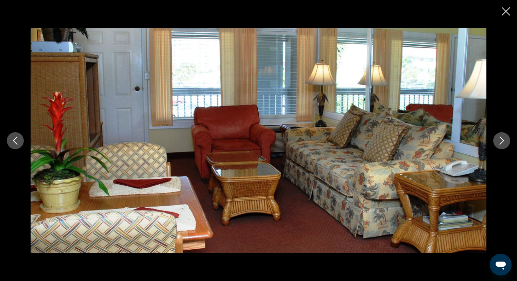
click at [503, 142] on icon "Next image" at bounding box center [502, 140] width 8 height 8
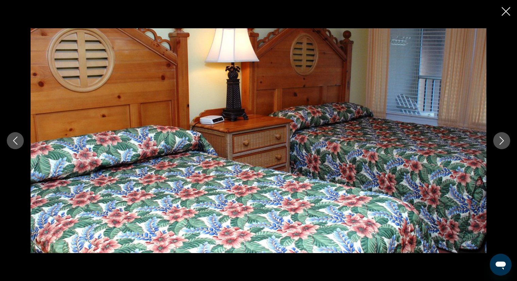
click at [503, 142] on icon "Next image" at bounding box center [502, 140] width 8 height 8
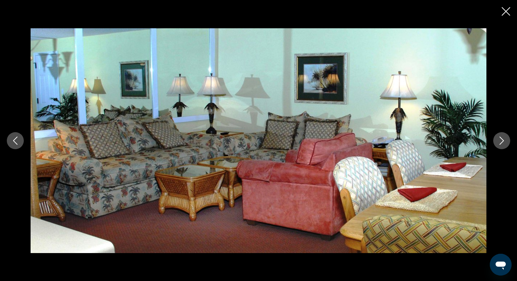
click at [503, 142] on icon "Next image" at bounding box center [502, 140] width 8 height 8
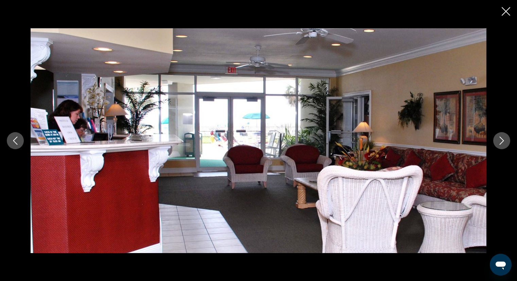
click at [503, 142] on icon "Next image" at bounding box center [502, 140] width 8 height 8
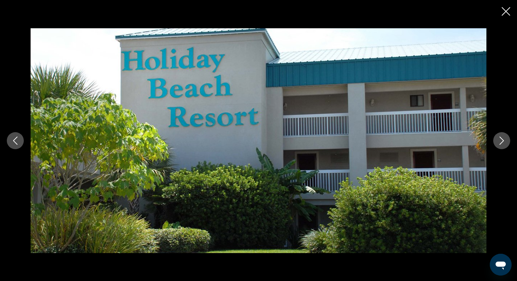
click at [505, 12] on icon "Close slideshow" at bounding box center [506, 11] width 9 height 9
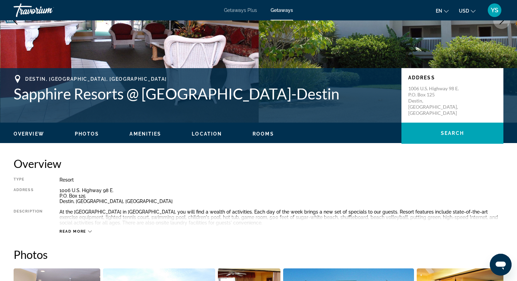
scroll to position [38, 0]
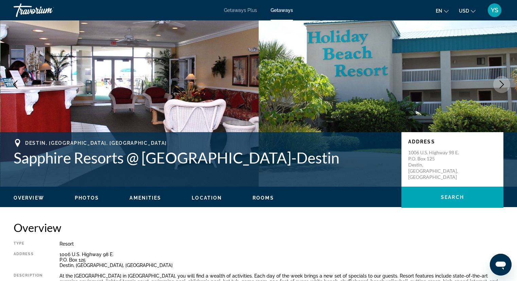
drag, startPoint x: 12, startPoint y: 156, endPoint x: 342, endPoint y: 157, distance: 329.6
click at [351, 153] on div "Destin, [GEOGRAPHIC_DATA], [GEOGRAPHIC_DATA] [GEOGRAPHIC_DATA] @ [GEOGRAPHIC_DA…" at bounding box center [258, 159] width 517 height 41
copy h1 "Sapphire Resorts @ [GEOGRAPHIC_DATA]-Destin"
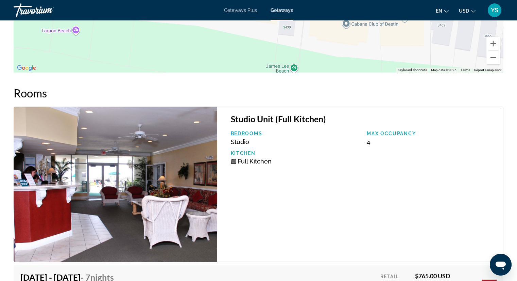
scroll to position [1263, 0]
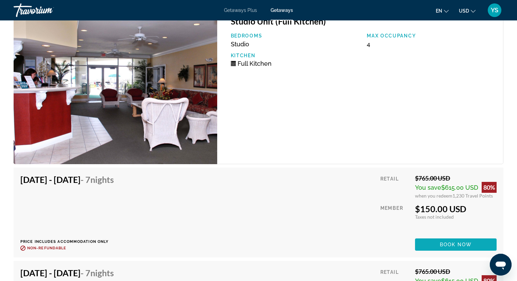
click at [452, 242] on span "Book now" at bounding box center [456, 244] width 32 height 5
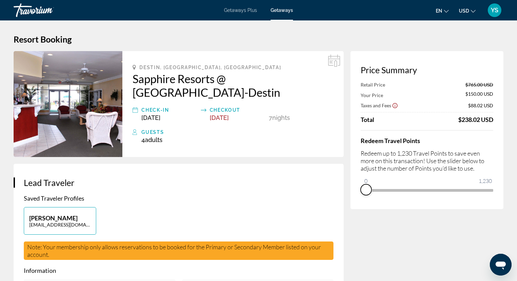
drag, startPoint x: 489, startPoint y: 200, endPoint x: 334, endPoint y: 205, distance: 155.2
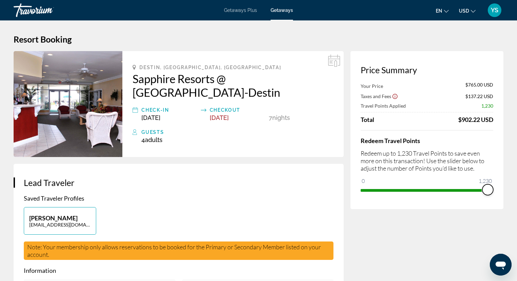
drag, startPoint x: 368, startPoint y: 179, endPoint x: 522, endPoint y: 185, distance: 154.2
click at [517, 185] on html "Skip to main content Getaways Plus Getaways en English Español Français Italian…" at bounding box center [258, 140] width 517 height 281
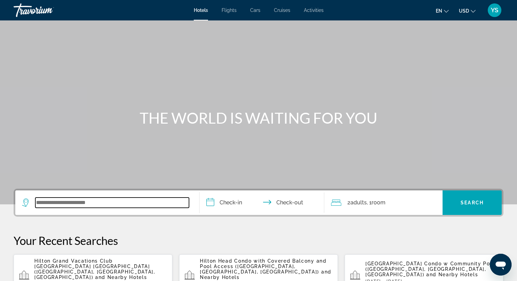
click at [78, 201] on input "Search widget" at bounding box center [112, 202] width 154 height 10
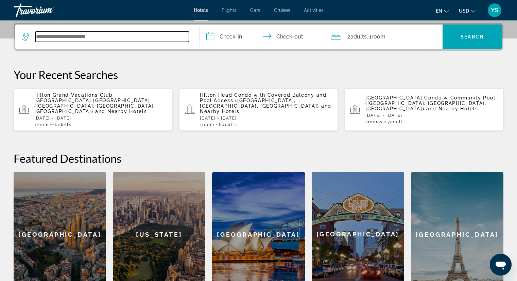
scroll to position [166, 0]
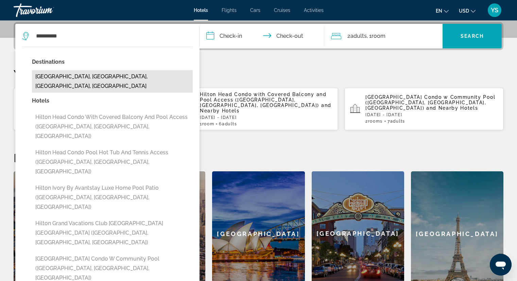
click at [95, 78] on button "Hilton Head Island, Hilton Head, SC, United States" at bounding box center [112, 81] width 161 height 22
type input "**********"
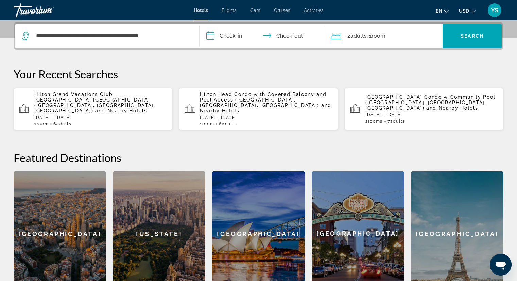
click at [223, 36] on input "**********" at bounding box center [264, 37] width 128 height 27
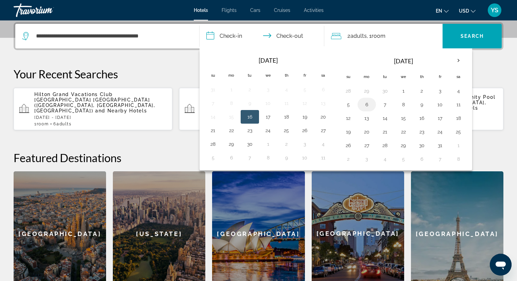
click at [367, 110] on td "6" at bounding box center [367, 105] width 18 height 14
click at [345, 117] on button "12" at bounding box center [348, 118] width 11 height 10
click at [368, 102] on button "6" at bounding box center [367, 105] width 11 height 10
type input "**********"
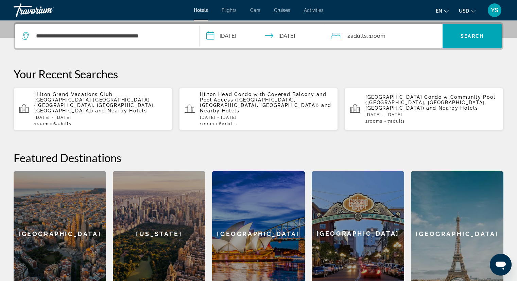
click at [378, 34] on span "Room" at bounding box center [379, 36] width 14 height 6
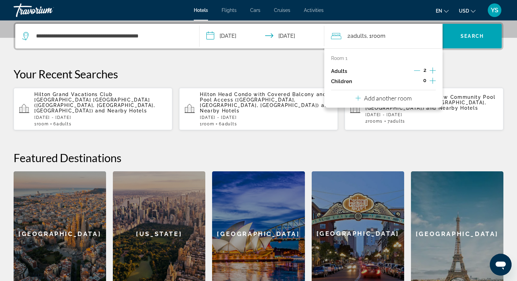
click at [432, 70] on icon "Increment adults" at bounding box center [433, 70] width 6 height 8
click at [464, 32] on span "Search widget" at bounding box center [472, 36] width 59 height 16
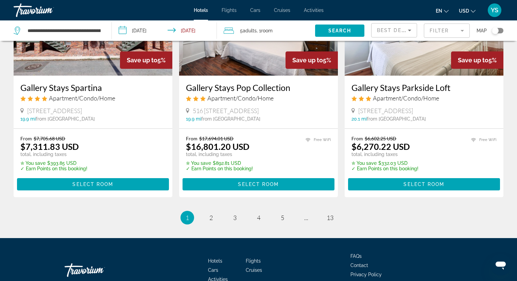
scroll to position [938, 0]
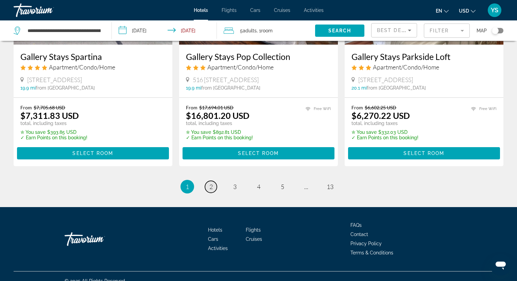
click at [208, 181] on link "page 2" at bounding box center [211, 187] width 12 height 12
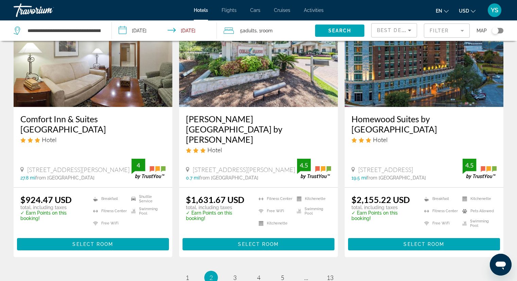
scroll to position [947, 0]
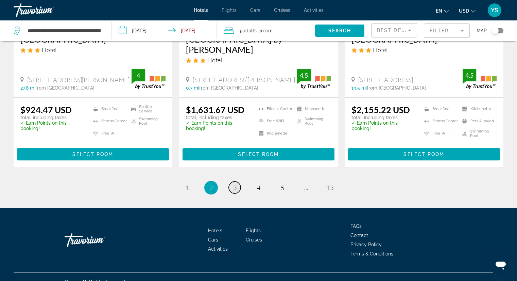
click at [234, 184] on span "3" at bounding box center [234, 187] width 3 height 7
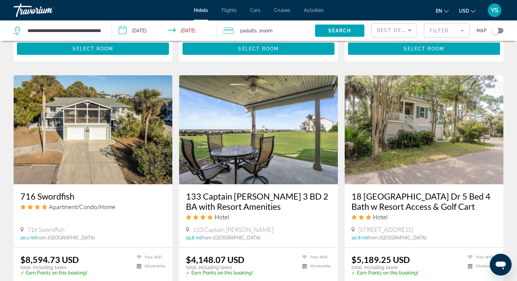
scroll to position [782, 0]
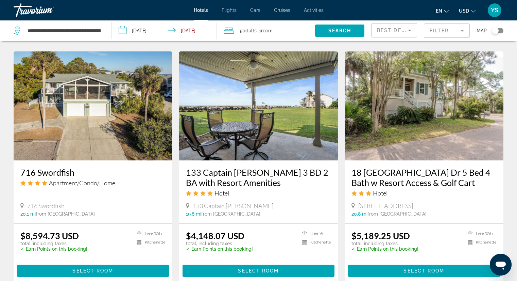
click at [438, 28] on mat-form-field "Filter" at bounding box center [447, 30] width 46 height 14
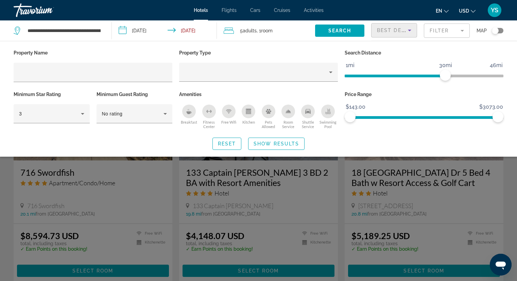
click at [401, 27] on div "Best Deals" at bounding box center [392, 30] width 31 height 8
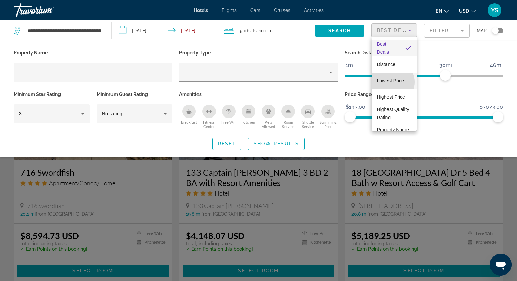
click at [392, 82] on span "Lowest Price" at bounding box center [390, 80] width 27 height 5
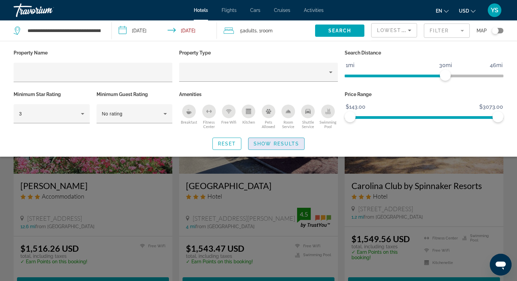
click at [267, 142] on span "Show Results" at bounding box center [277, 143] width 46 height 5
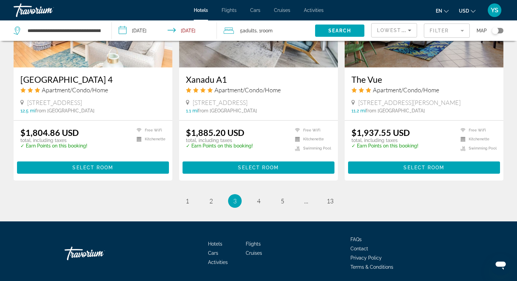
scroll to position [889, 0]
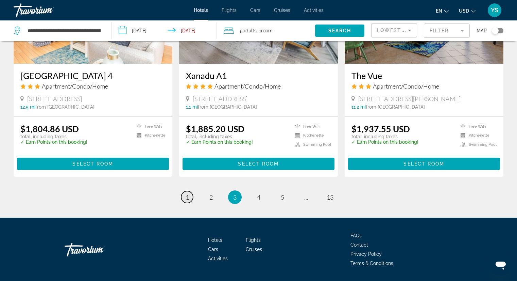
click at [189, 191] on link "page 1" at bounding box center [187, 197] width 12 height 12
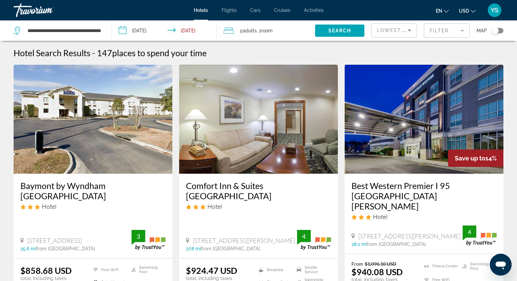
click at [453, 27] on mat-form-field "Filter" at bounding box center [447, 30] width 46 height 14
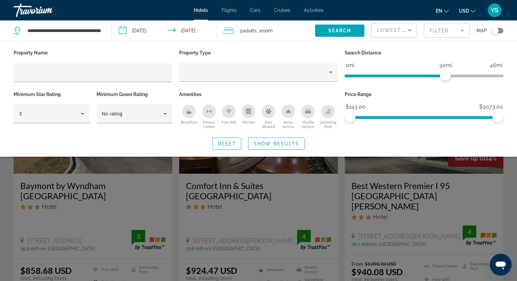
click at [329, 109] on icon "Swimming Pool" at bounding box center [328, 110] width 3 height 3
click at [188, 109] on icon "Breakfast" at bounding box center [188, 111] width 5 height 5
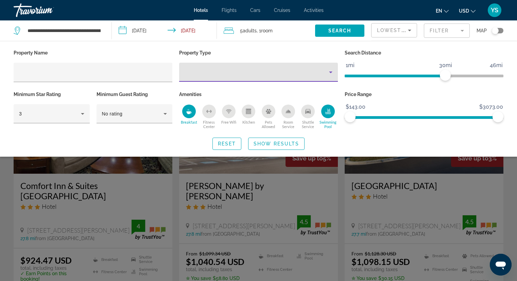
click at [245, 72] on div "Property type" at bounding box center [257, 72] width 145 height 8
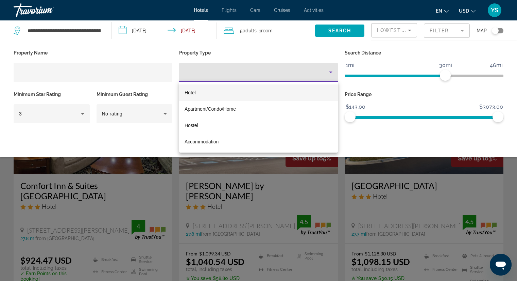
click at [241, 64] on div at bounding box center [258, 140] width 517 height 281
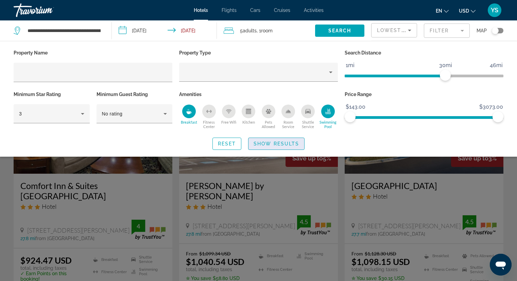
click at [275, 143] on span "Show Results" at bounding box center [277, 143] width 46 height 5
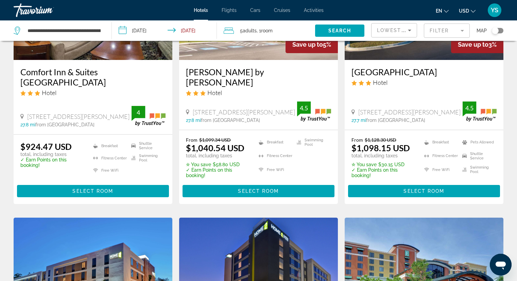
scroll to position [136, 0]
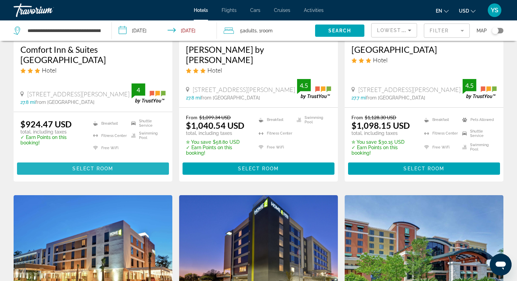
click at [112, 167] on span "Select Room" at bounding box center [92, 168] width 41 height 5
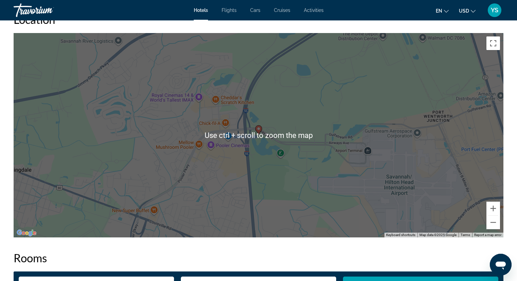
scroll to position [646, 0]
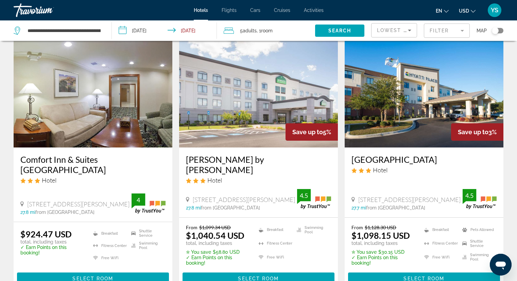
scroll to position [34, 0]
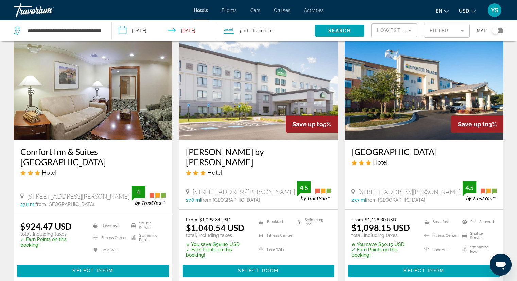
click at [496, 31] on div "Toggle map" at bounding box center [495, 30] width 7 height 7
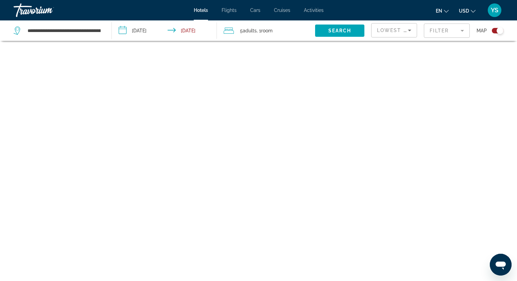
scroll to position [41, 0]
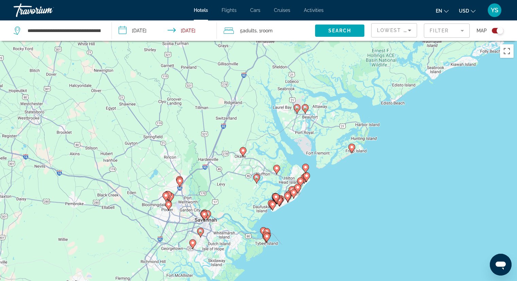
click at [293, 192] on image "Main content" at bounding box center [294, 192] width 4 height 4
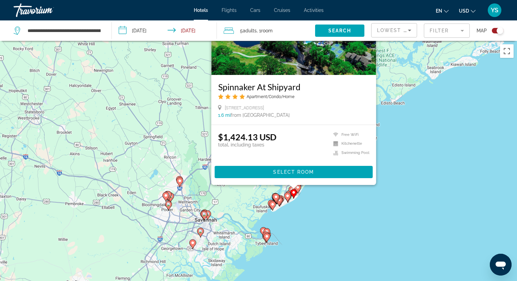
click at [293, 181] on div "To activate drag with keyboard, press Alt + Enter. Once in keyboard drag state,…" at bounding box center [517, 181] width 517 height 0
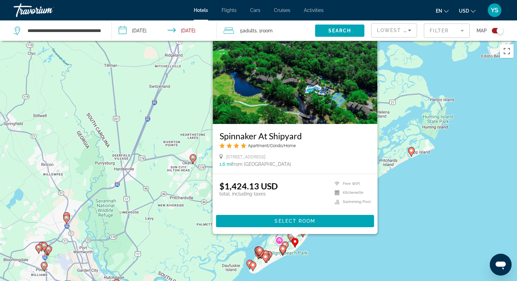
click at [300, 264] on div "To activate drag with keyboard, press Alt + Enter. Once in keyboard drag state,…" at bounding box center [258, 181] width 517 height 281
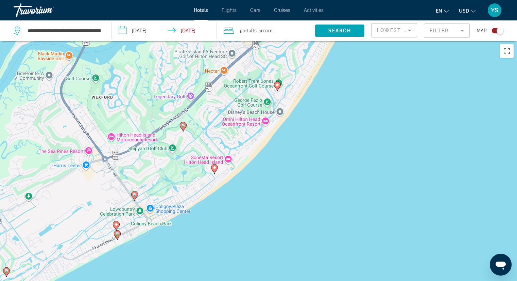
drag, startPoint x: 256, startPoint y: 211, endPoint x: 205, endPoint y: 222, distance: 52.6
click at [205, 222] on div "To activate drag with keyboard, press Alt + Enter. Once in keyboard drag state,…" at bounding box center [258, 181] width 517 height 281
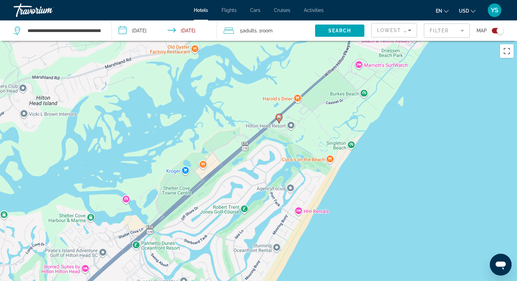
drag, startPoint x: 324, startPoint y: 111, endPoint x: 367, endPoint y: 189, distance: 89.1
click at [367, 189] on div "To activate drag with keyboard, press Alt + Enter. Once in keyboard drag state,…" at bounding box center [258, 181] width 517 height 281
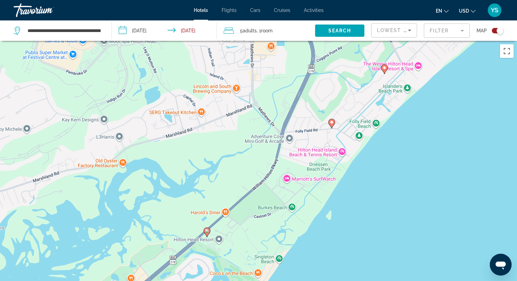
drag, startPoint x: 441, startPoint y: 92, endPoint x: 365, endPoint y: 210, distance: 139.8
click at [365, 210] on div "To activate drag with keyboard, press Alt + Enter. Once in keyboard drag state,…" at bounding box center [258, 181] width 517 height 281
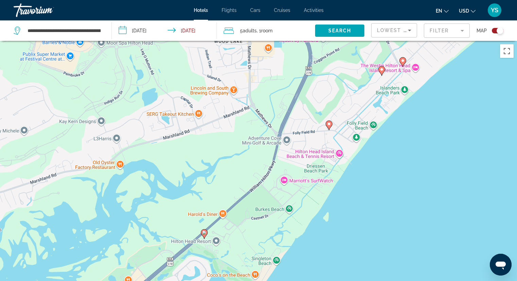
click at [329, 124] on image "Main content" at bounding box center [329, 124] width 4 height 4
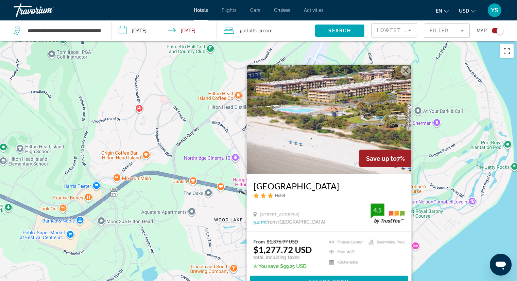
click at [463, 253] on div "To activate drag with keyboard, press Alt + Enter. Once in keyboard drag state,…" at bounding box center [258, 181] width 517 height 281
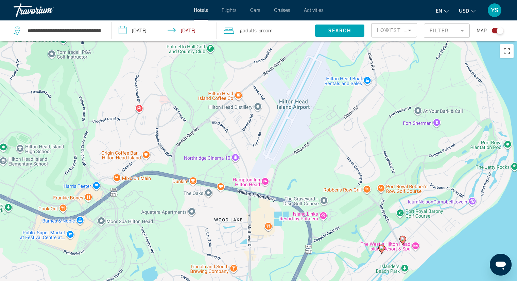
click at [401, 238] on image "Main content" at bounding box center [403, 239] width 4 height 4
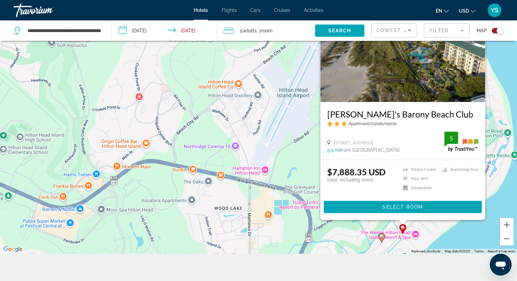
scroll to position [82, 0]
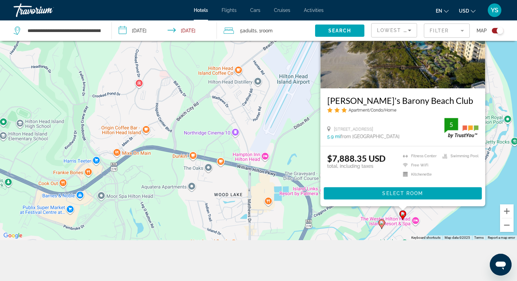
click at [381, 225] on icon "Main content" at bounding box center [382, 223] width 6 height 9
